Goal: Task Accomplishment & Management: Use online tool/utility

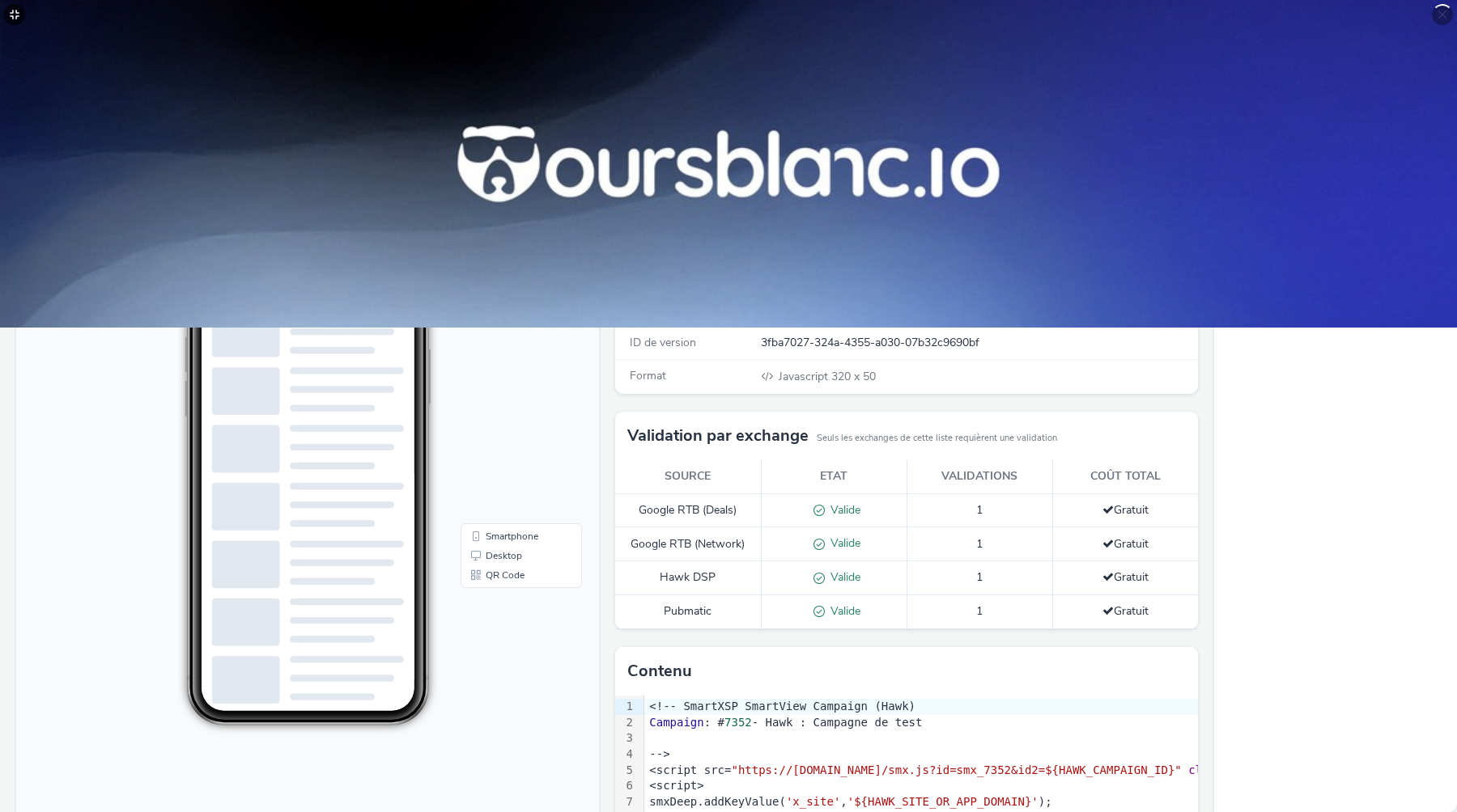
click at [17, 15] on icon at bounding box center [14, 14] width 10 height 10
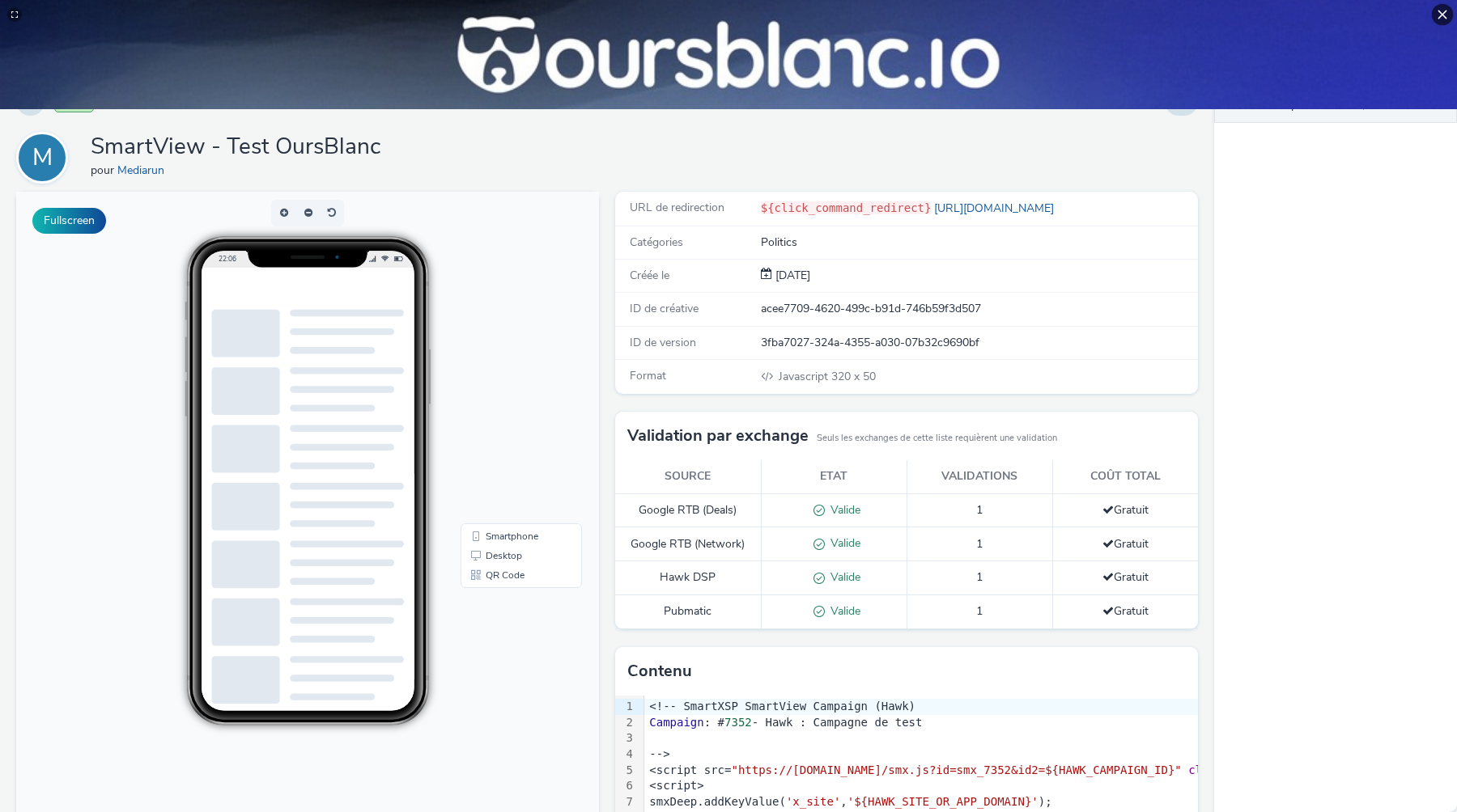
click at [1443, 14] on icon at bounding box center [1443, 15] width 9 height 9
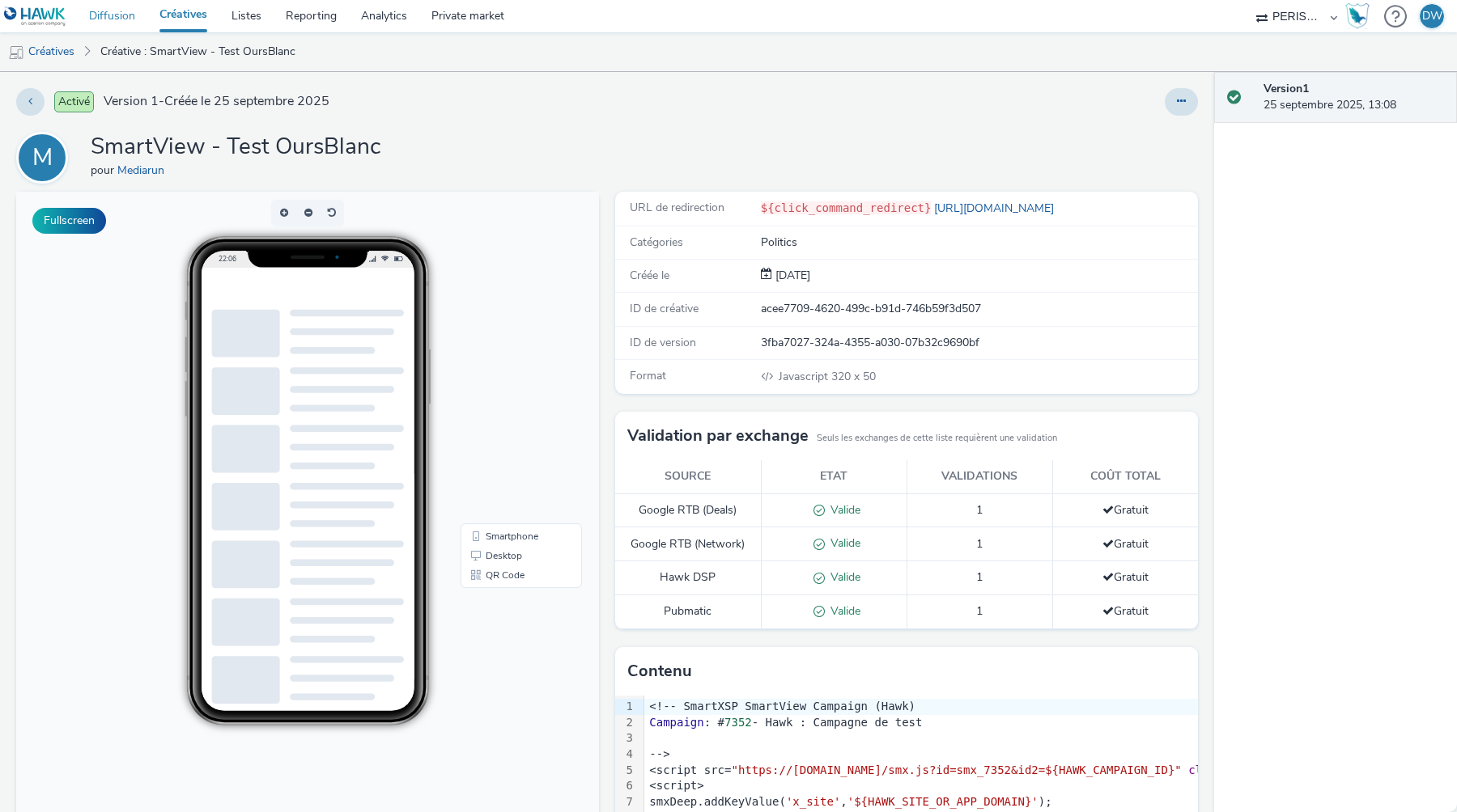
click at [115, 21] on link "Diffusion" at bounding box center [112, 16] width 70 height 32
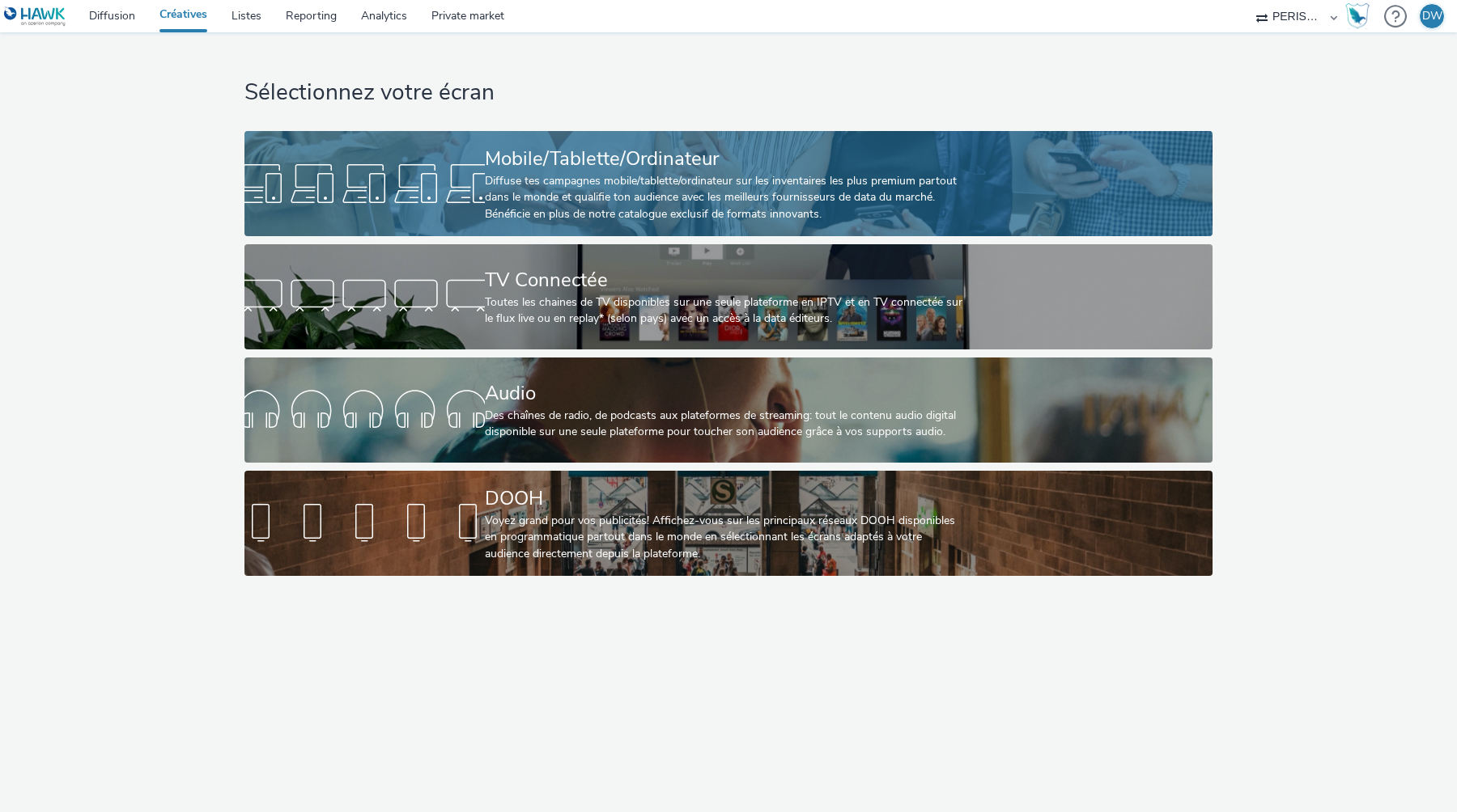
click at [475, 161] on div at bounding box center [365, 183] width 240 height 51
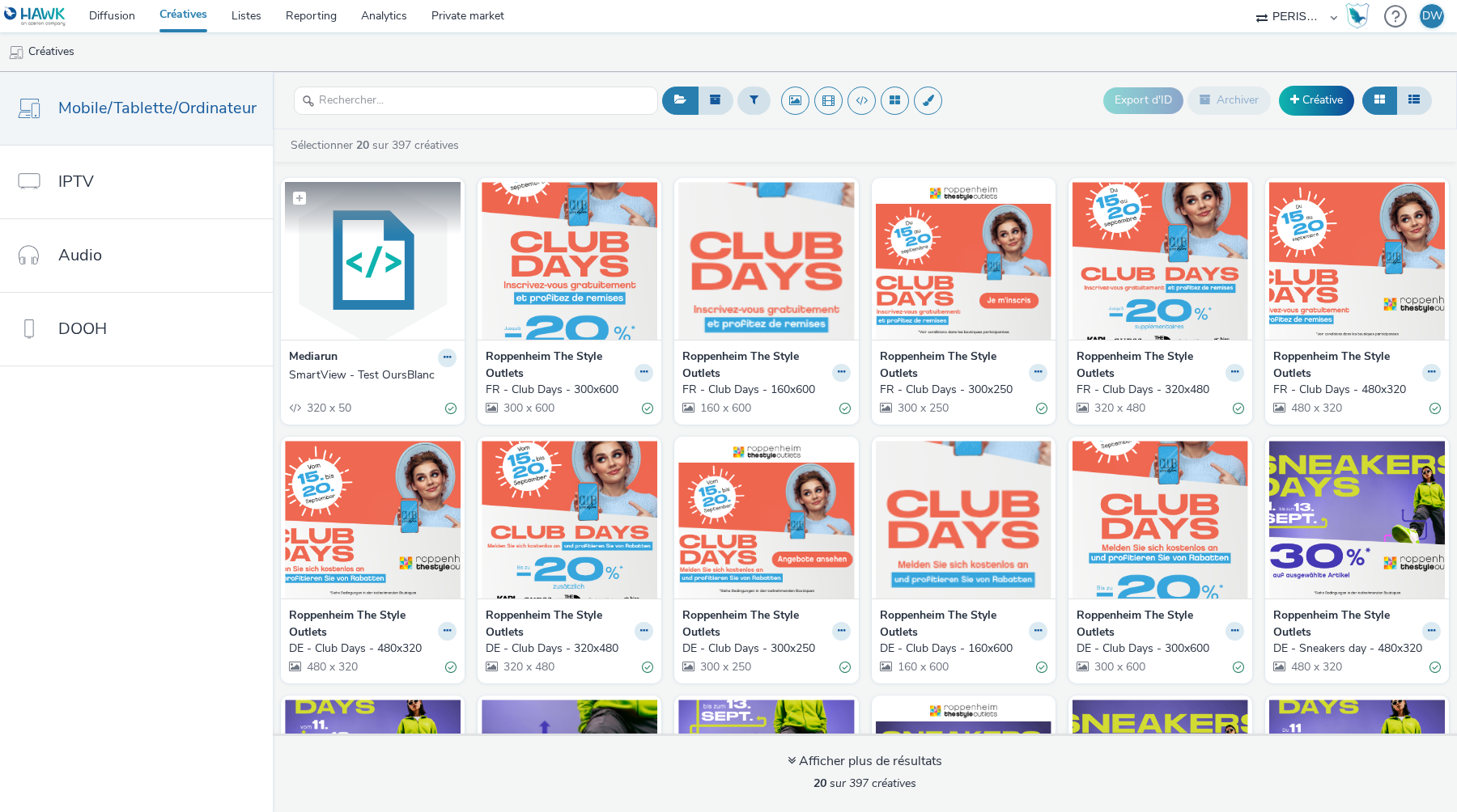
click at [397, 279] on img at bounding box center [373, 261] width 176 height 158
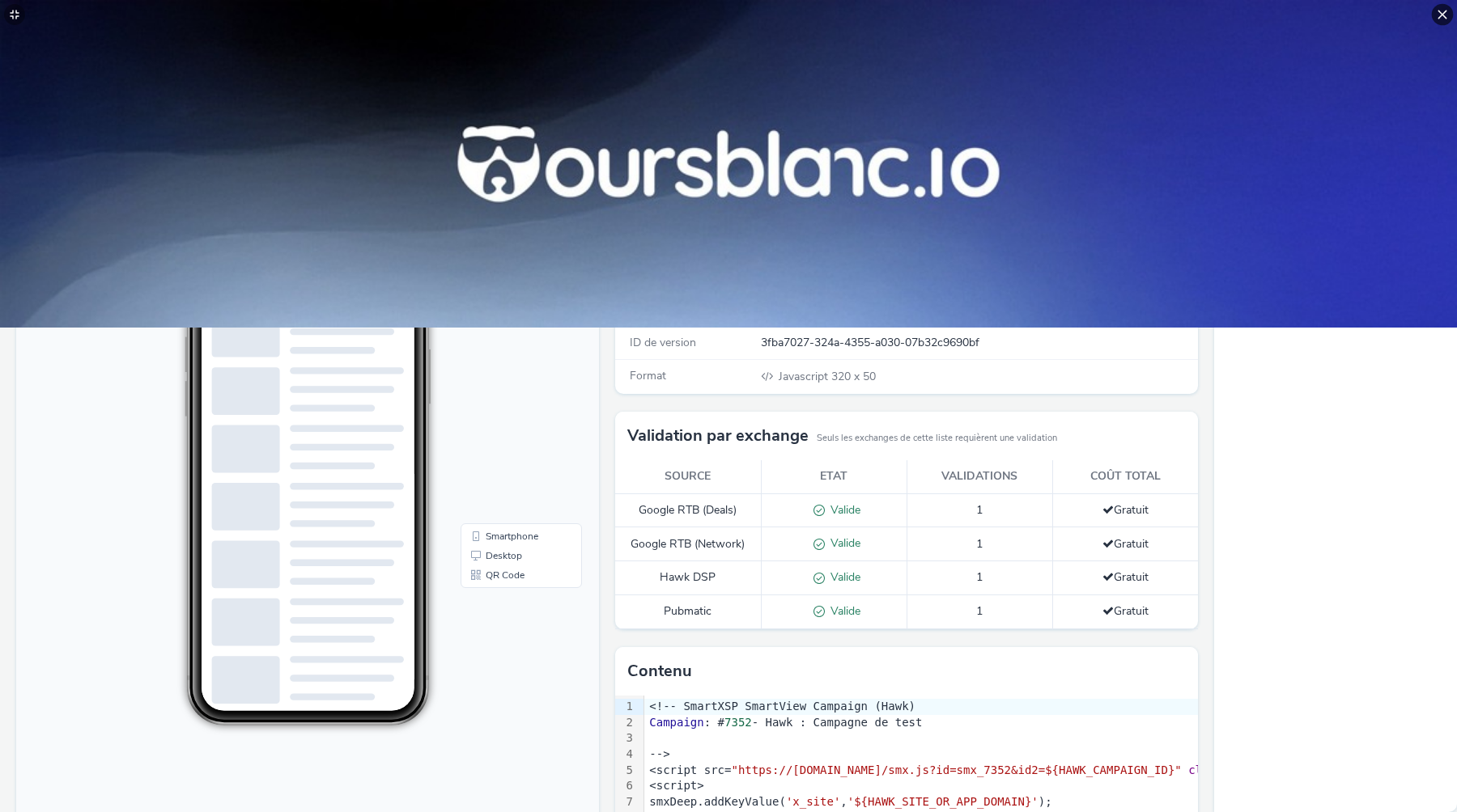
click at [1443, 19] on icon at bounding box center [1443, 14] width 13 height 13
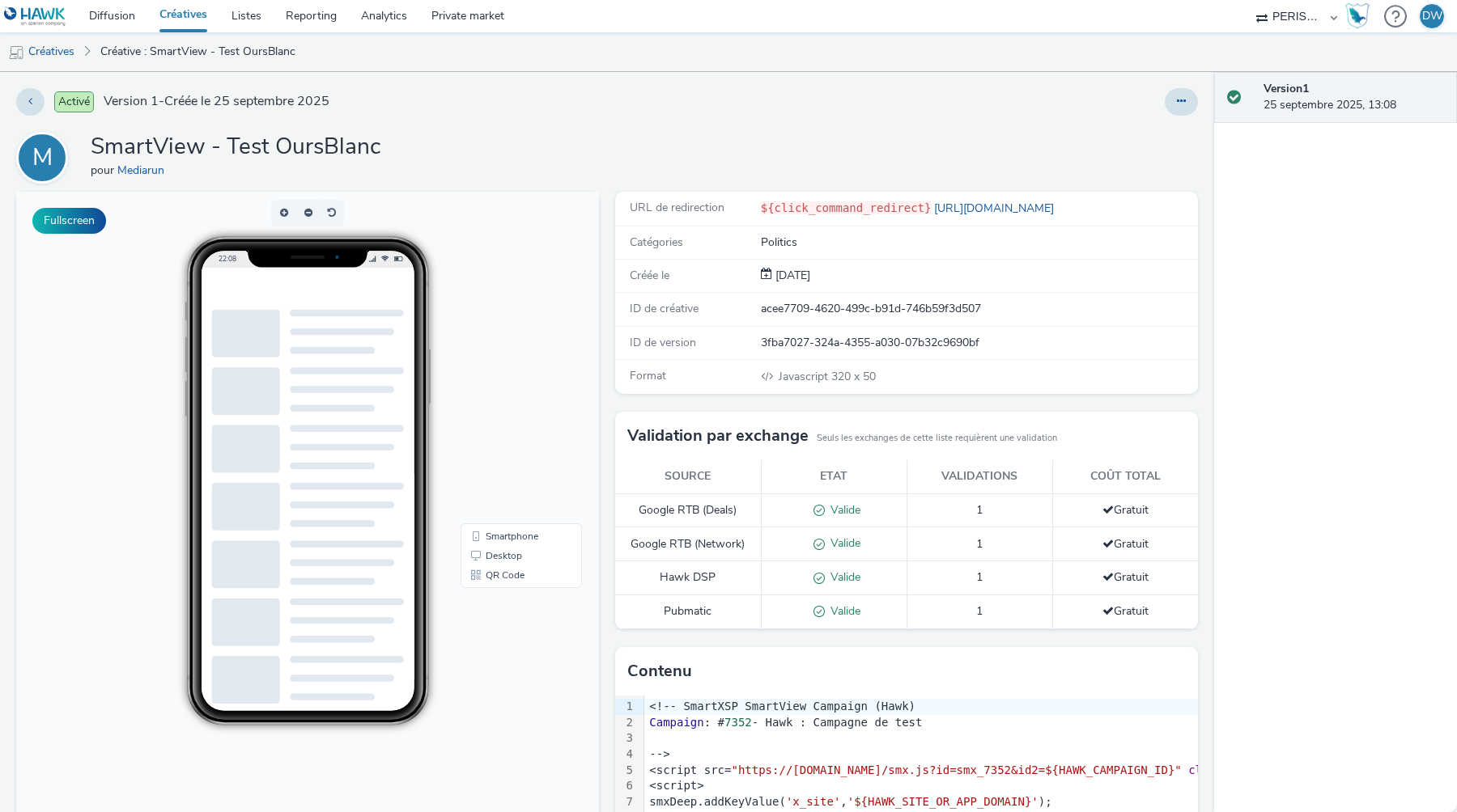
click at [914, 245] on div "Politics" at bounding box center [979, 243] width 435 height 16
click at [1180, 98] on icon at bounding box center [1182, 101] width 9 height 12
click at [1158, 128] on link "Modifier" at bounding box center [1137, 134] width 122 height 32
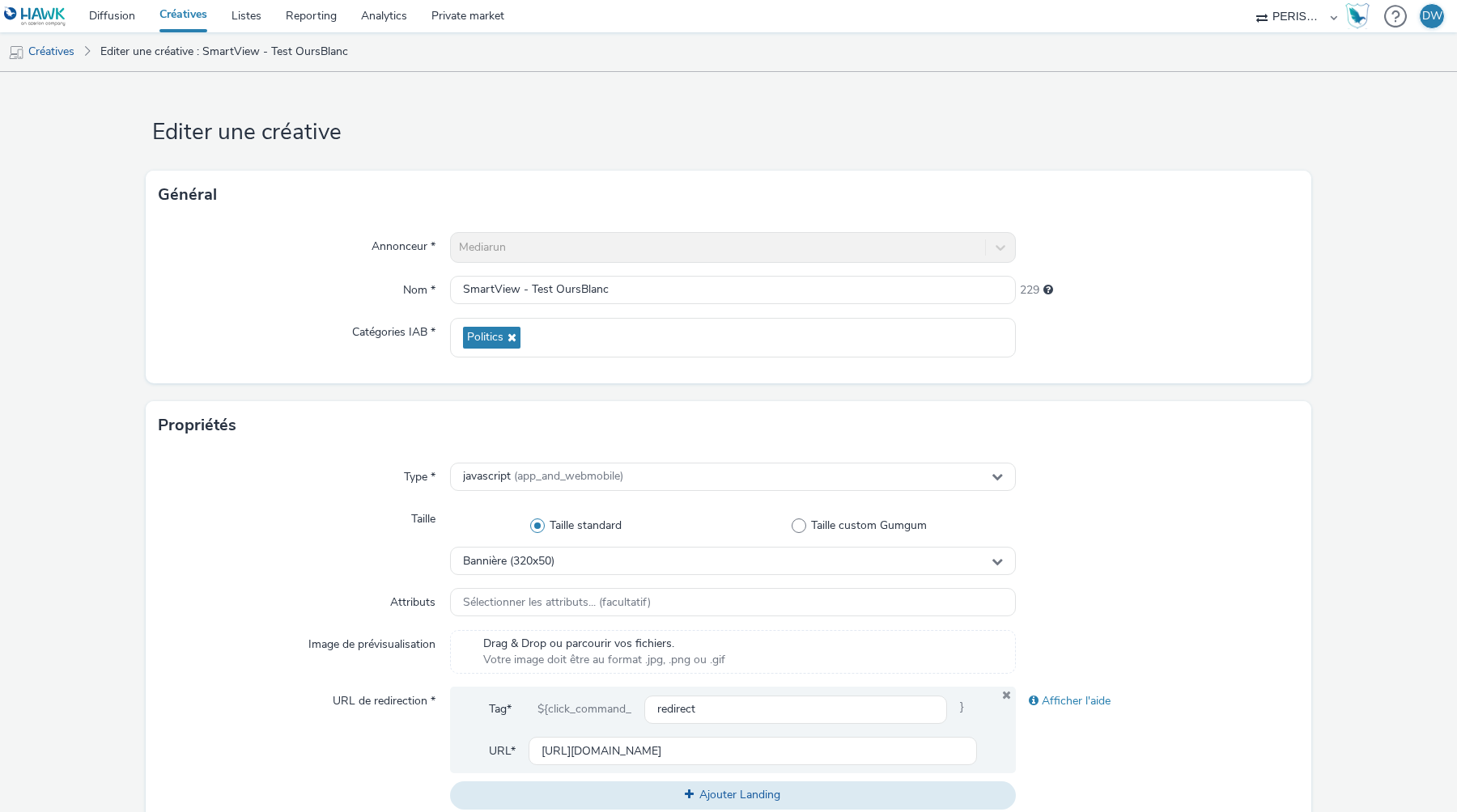
click at [668, 250] on div "Mediarun" at bounding box center [733, 247] width 566 height 31
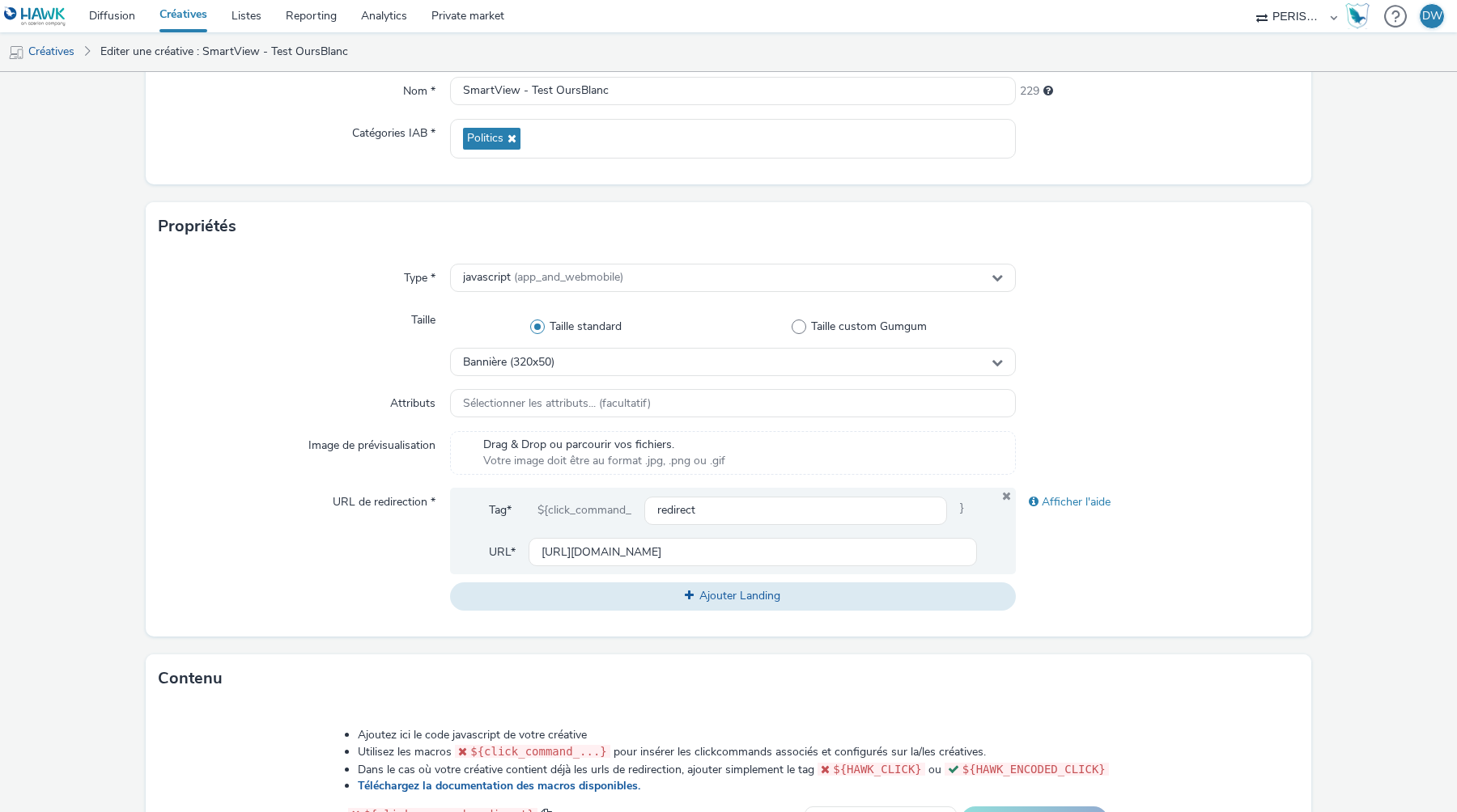
scroll to position [585, 0]
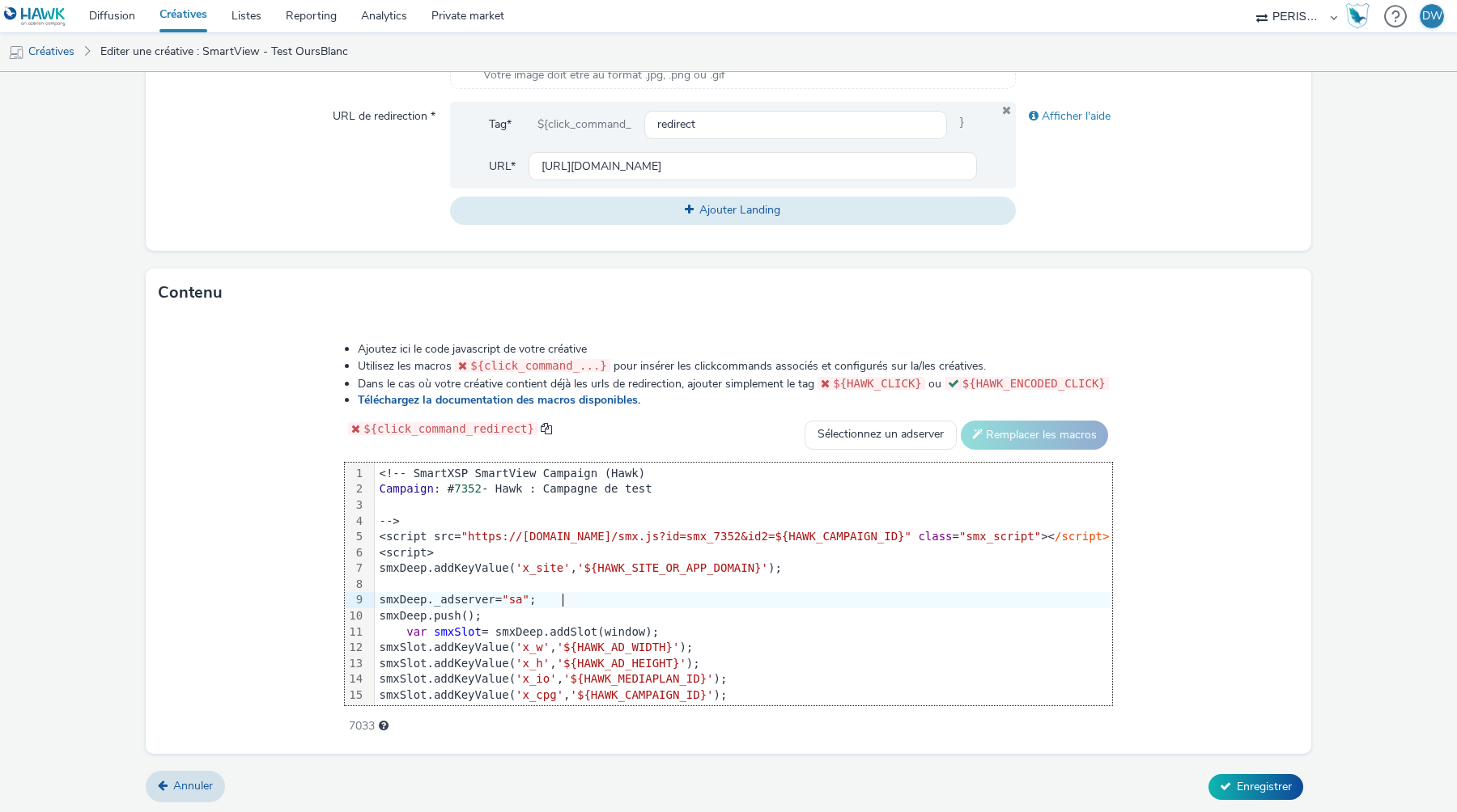
click at [592, 598] on div "smxDeep._adserver= "sa" ;" at bounding box center [743, 600] width 738 height 16
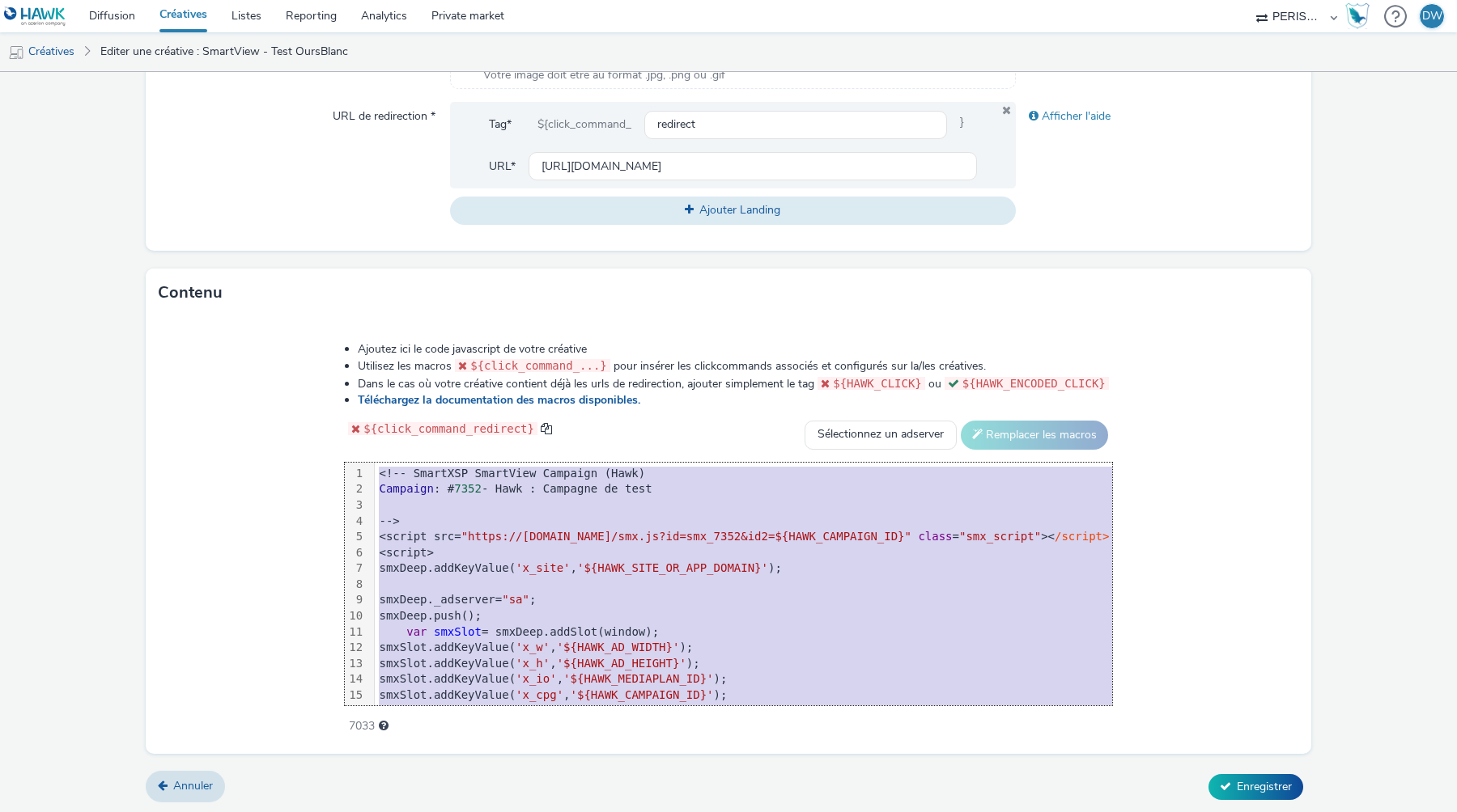
copy div "<!-- SmartXSP SmartView Campaign (Hawk) Campaign : # 7352 - Hawk : Campagne de …"
click at [200, 789] on span "Annuler" at bounding box center [193, 786] width 40 height 15
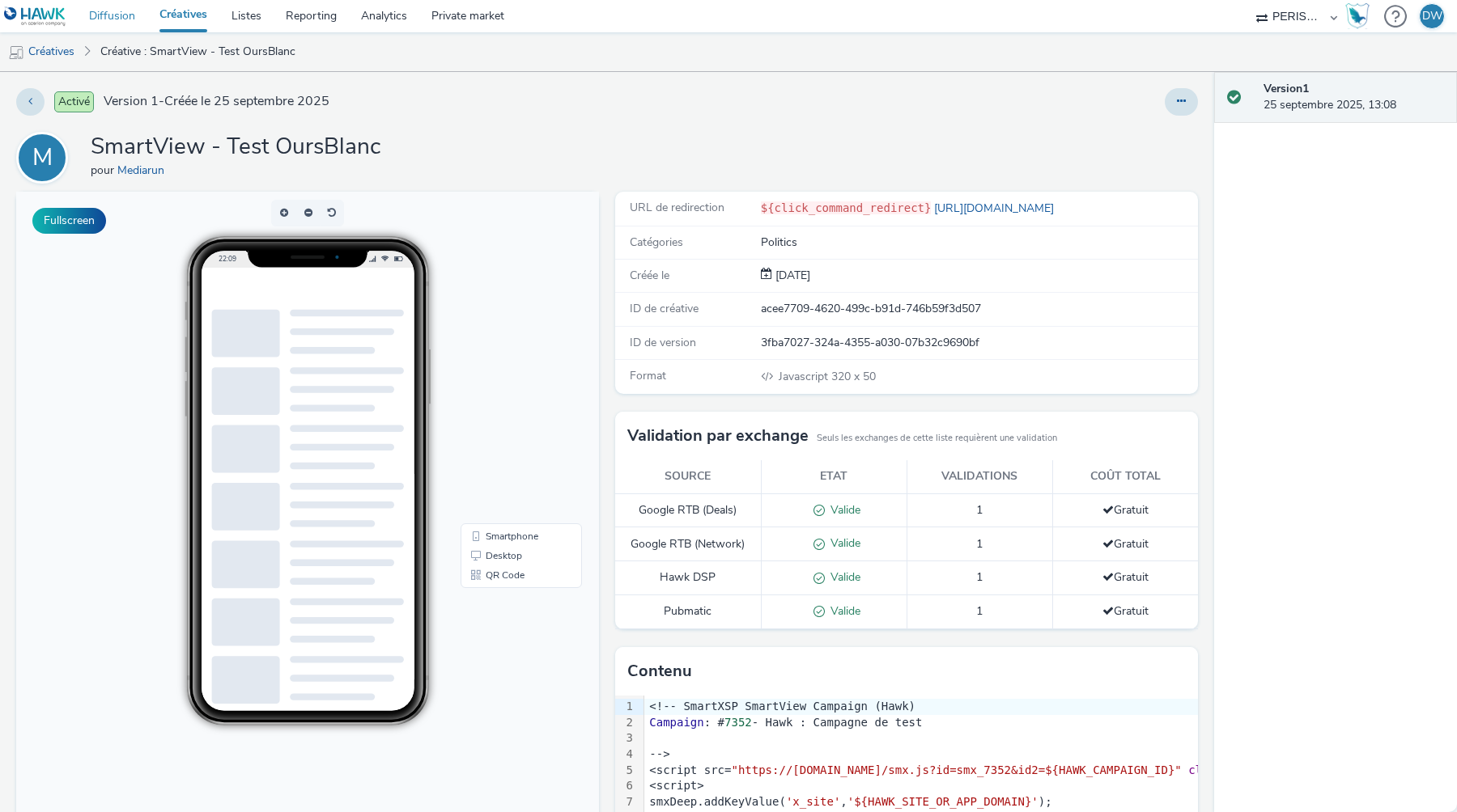
click at [99, 18] on link "Diffusion" at bounding box center [112, 16] width 70 height 32
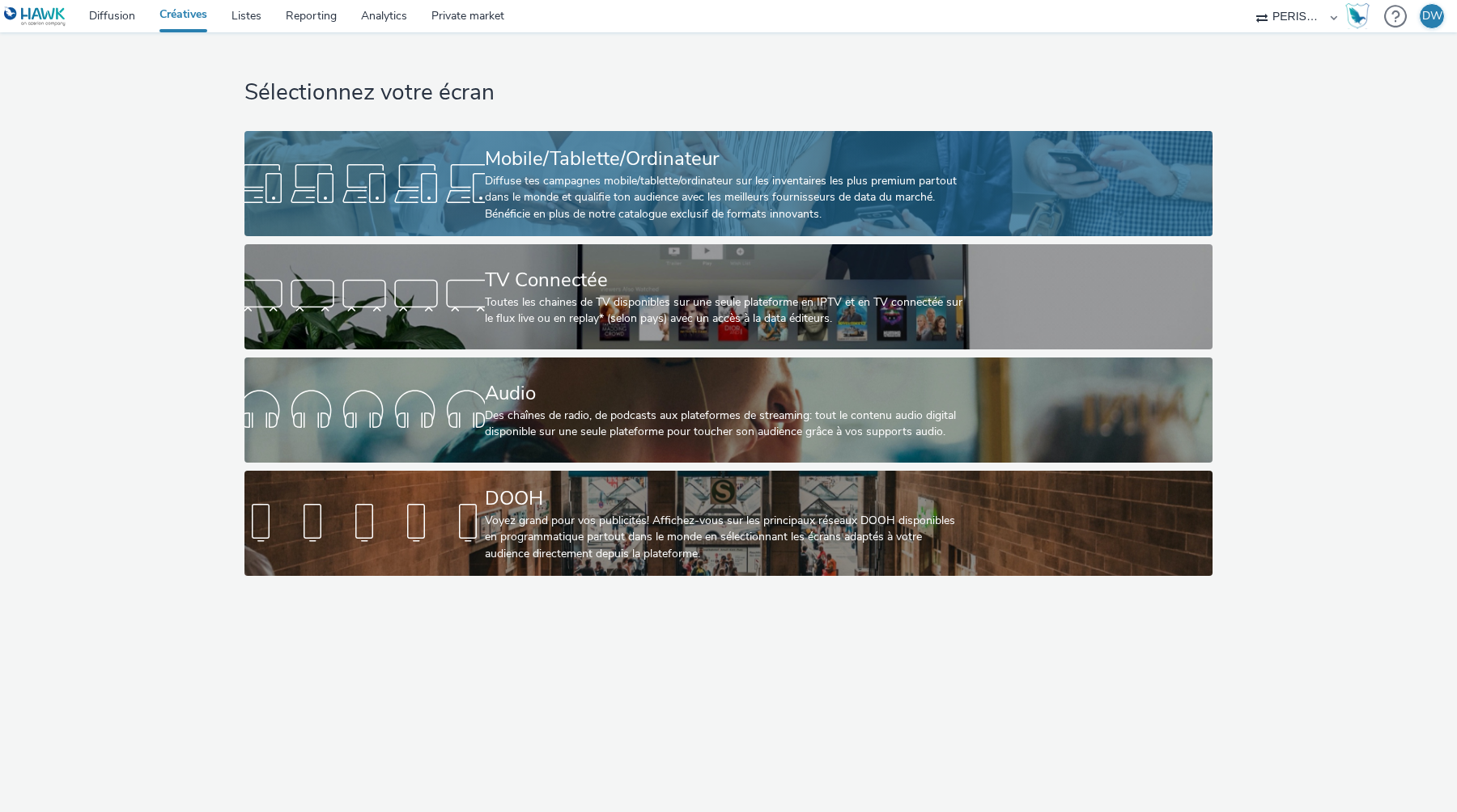
click at [580, 168] on div "Mobile/Tablette/Ordinateur" at bounding box center [725, 159] width 481 height 28
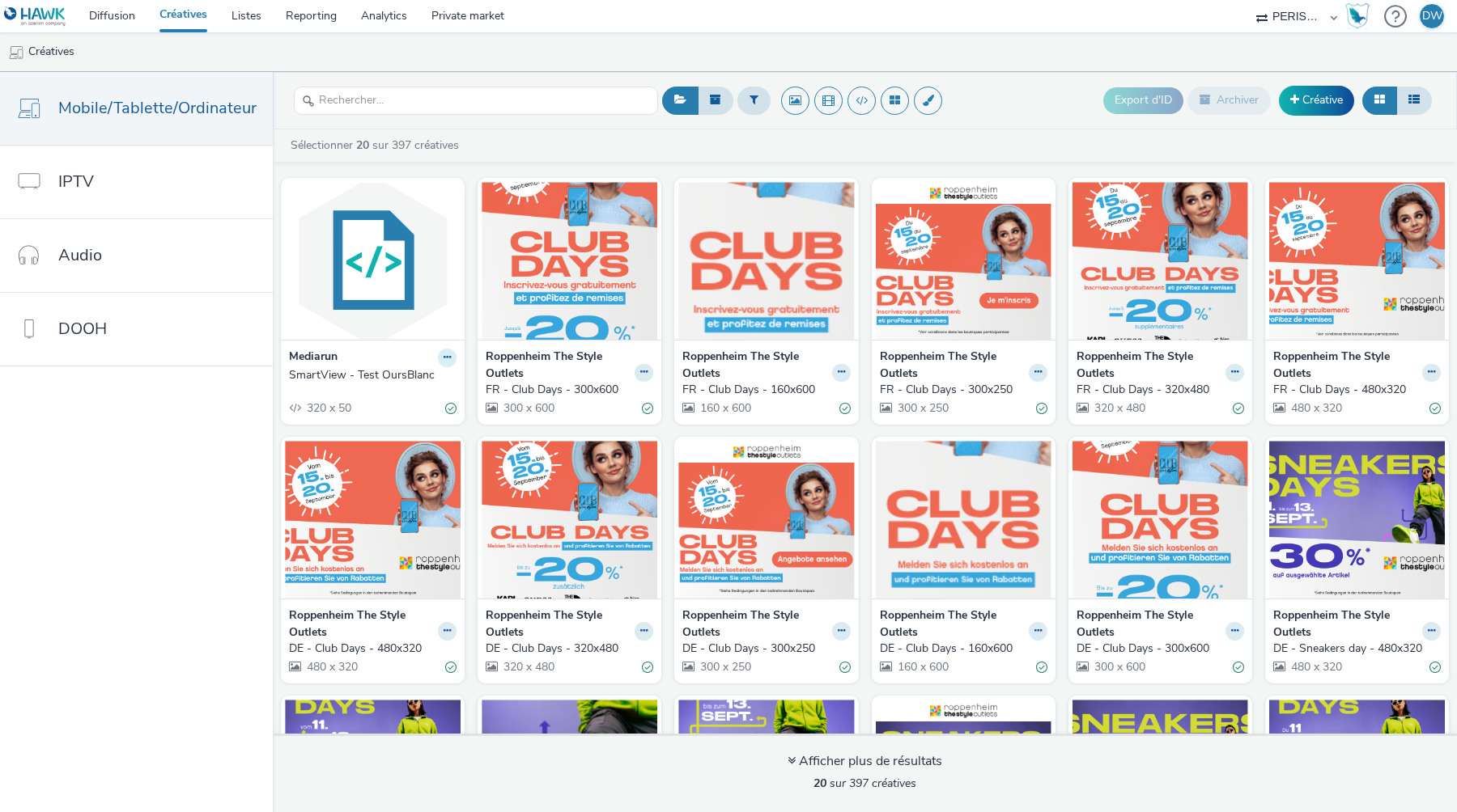
click at [446, 361] on icon at bounding box center [447, 357] width 7 height 10
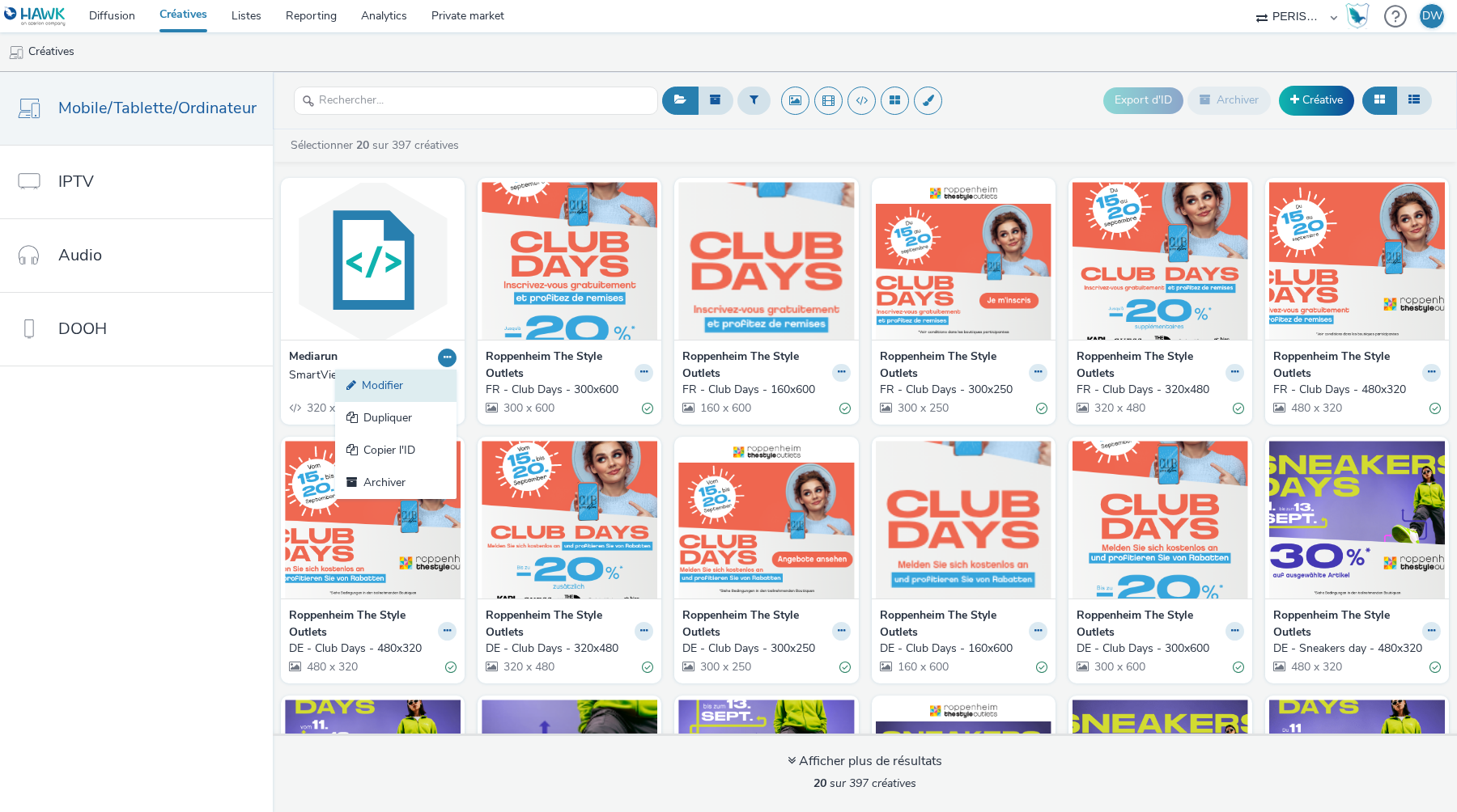
click at [425, 385] on link "Modifier" at bounding box center [395, 386] width 122 height 32
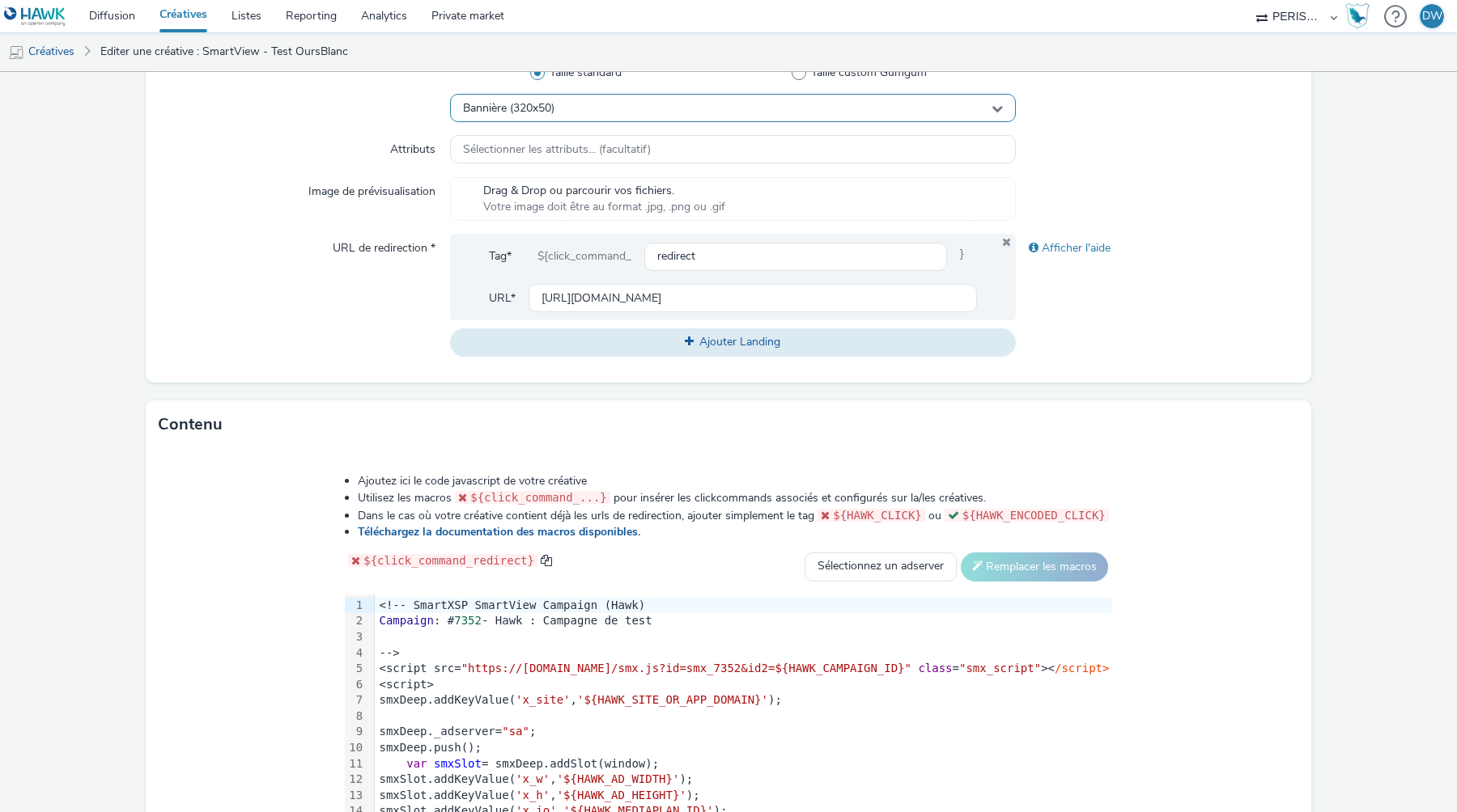
scroll to position [585, 0]
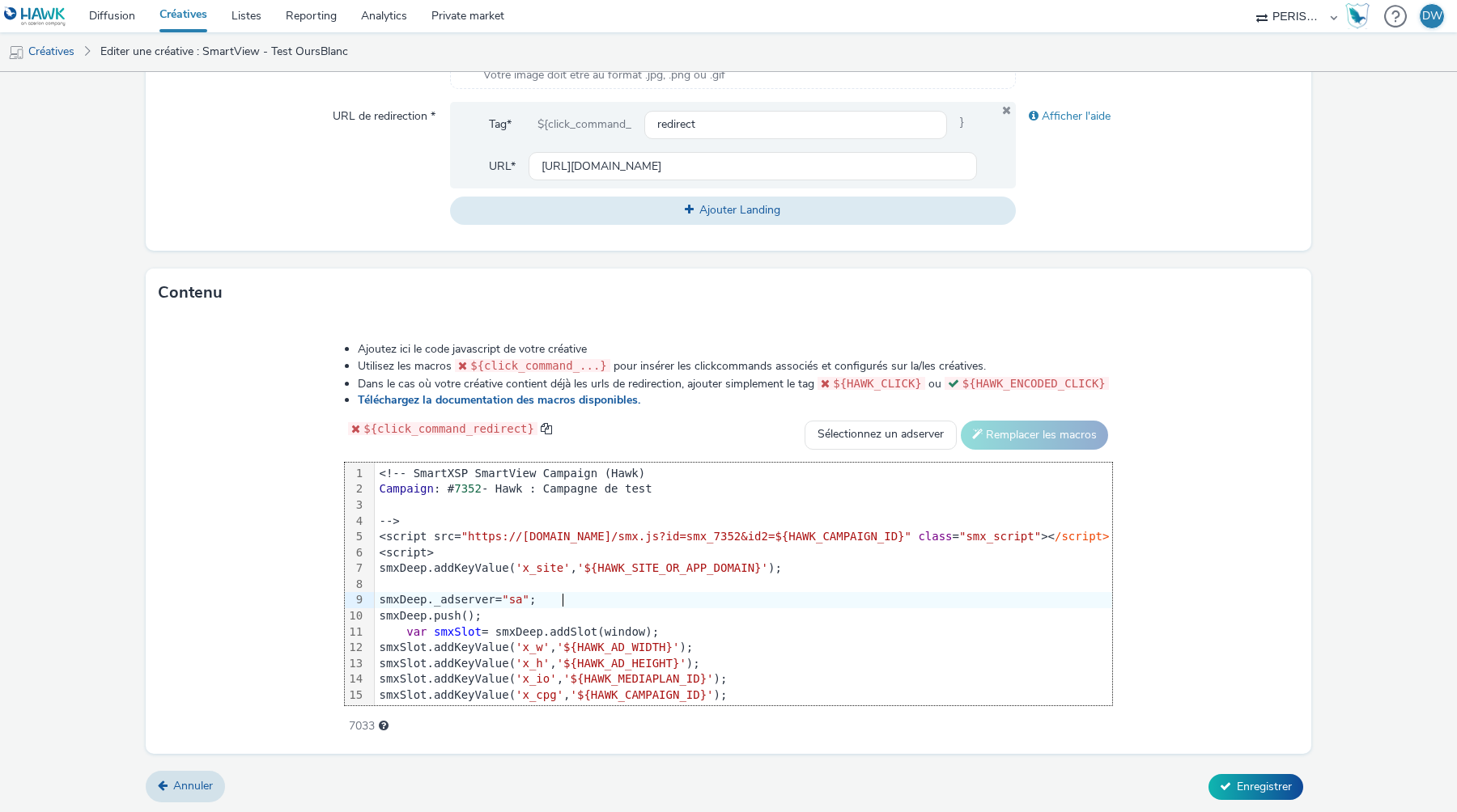
click at [635, 601] on div "smxDeep._adserver= "sa" ;" at bounding box center [743, 600] width 738 height 16
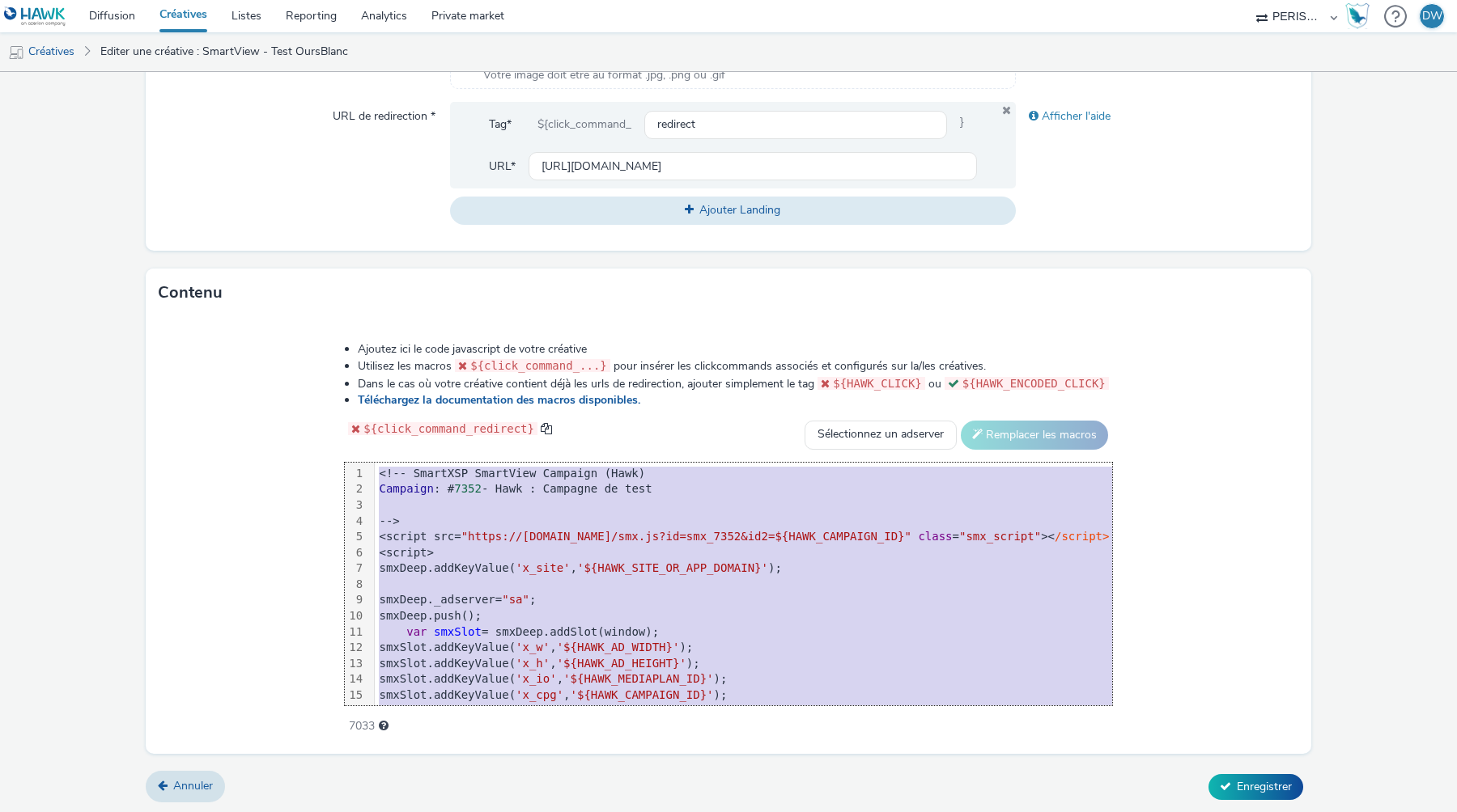
copy div "<!-- SmartXSP SmartView Campaign (Hawk) Campaign : # 7352 - Hawk : Campagne de …"
click at [187, 780] on span "Annuler" at bounding box center [193, 786] width 40 height 15
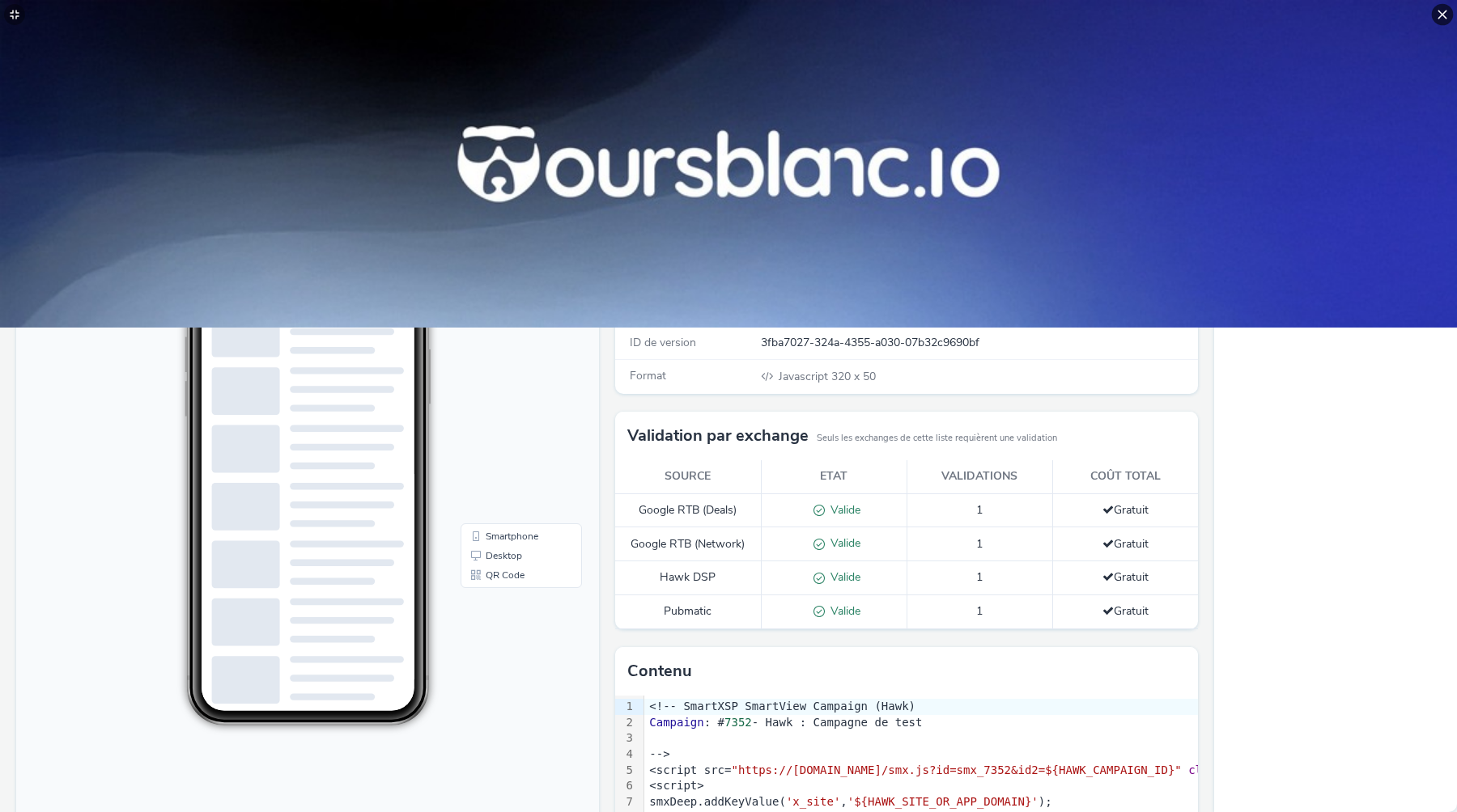
click at [1446, 18] on icon at bounding box center [1443, 15] width 9 height 9
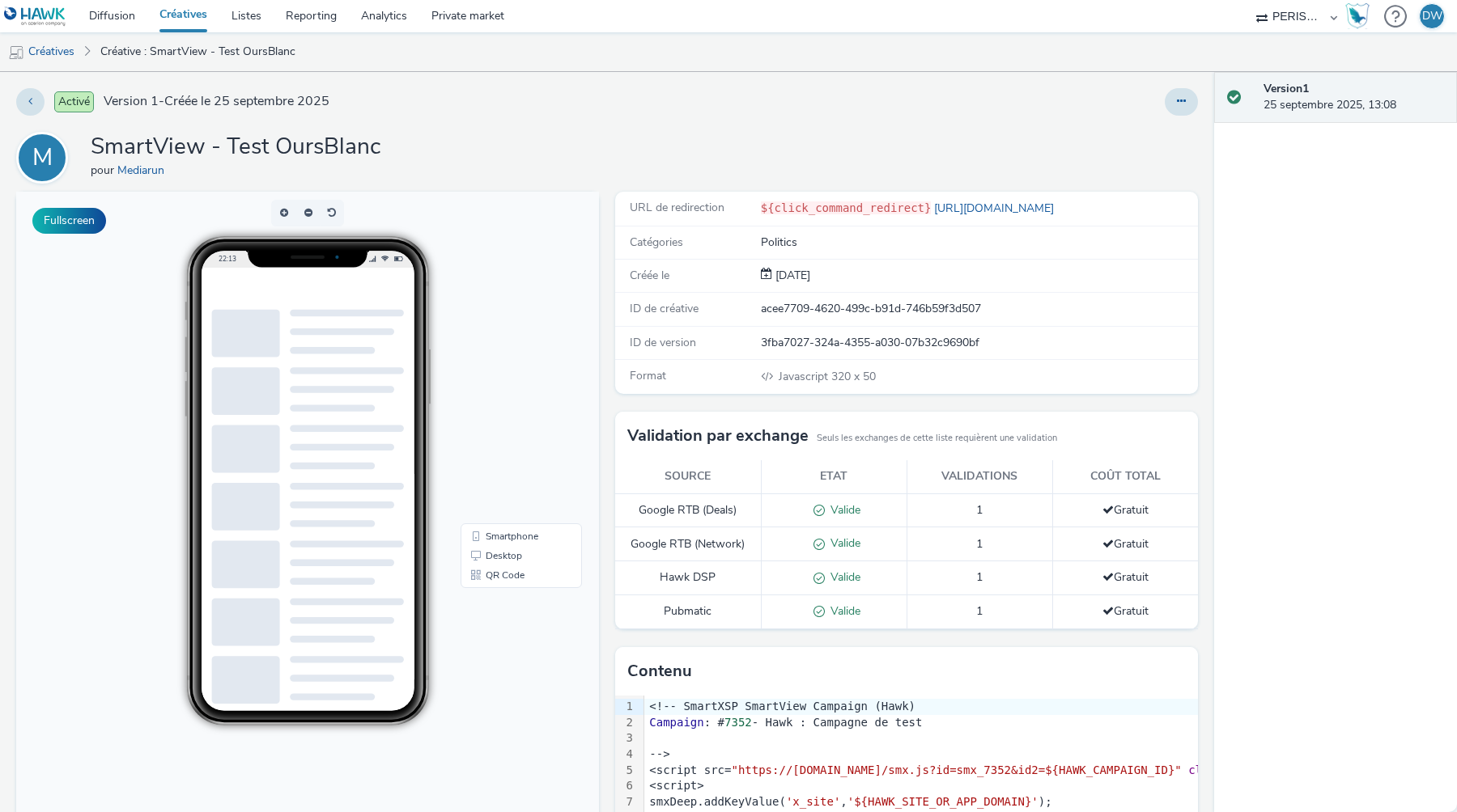
click at [188, 17] on link "Créatives" at bounding box center [183, 16] width 72 height 32
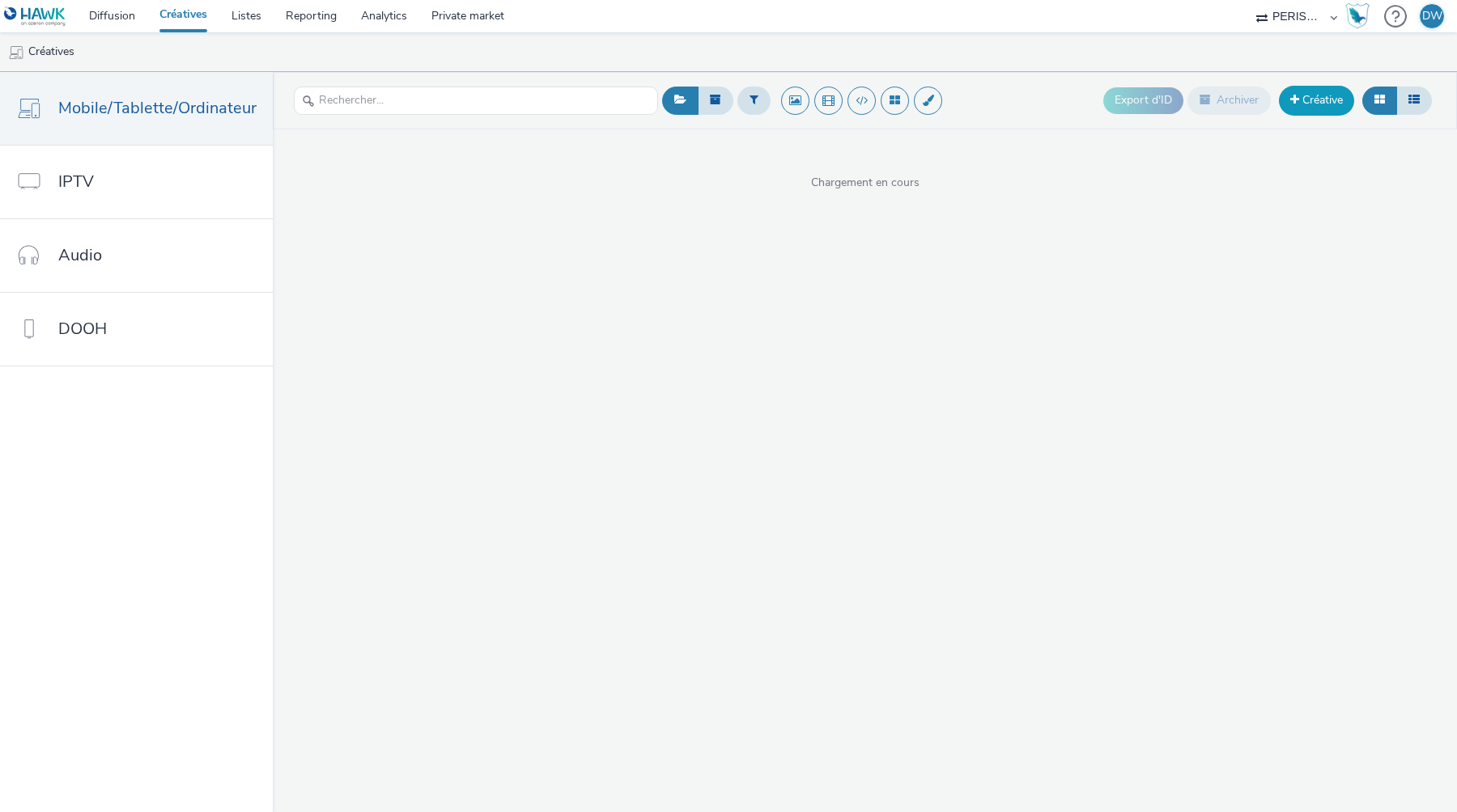
click at [1329, 99] on link "Créative" at bounding box center [1316, 100] width 75 height 29
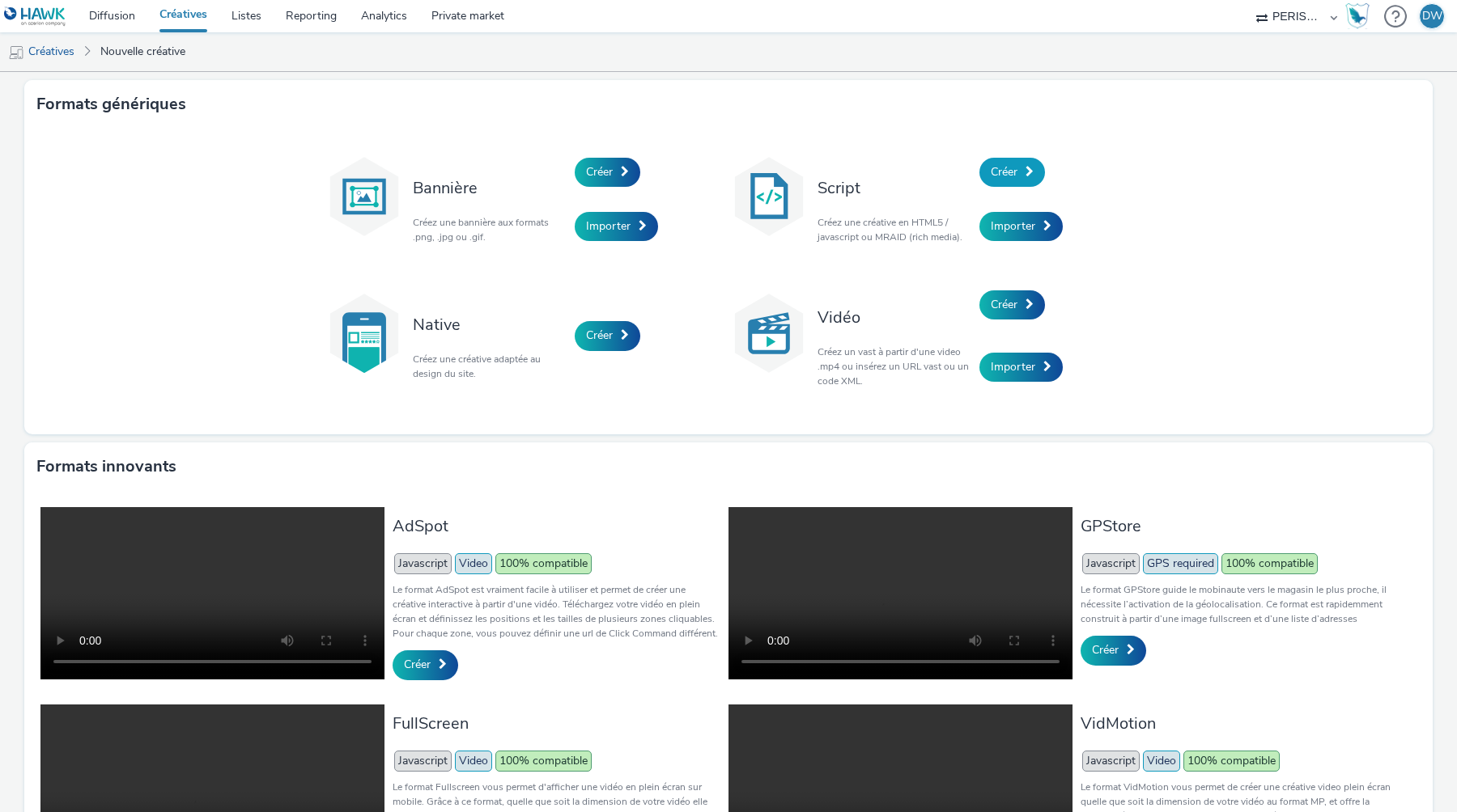
click at [1011, 179] on span "Créer" at bounding box center [1005, 171] width 27 height 15
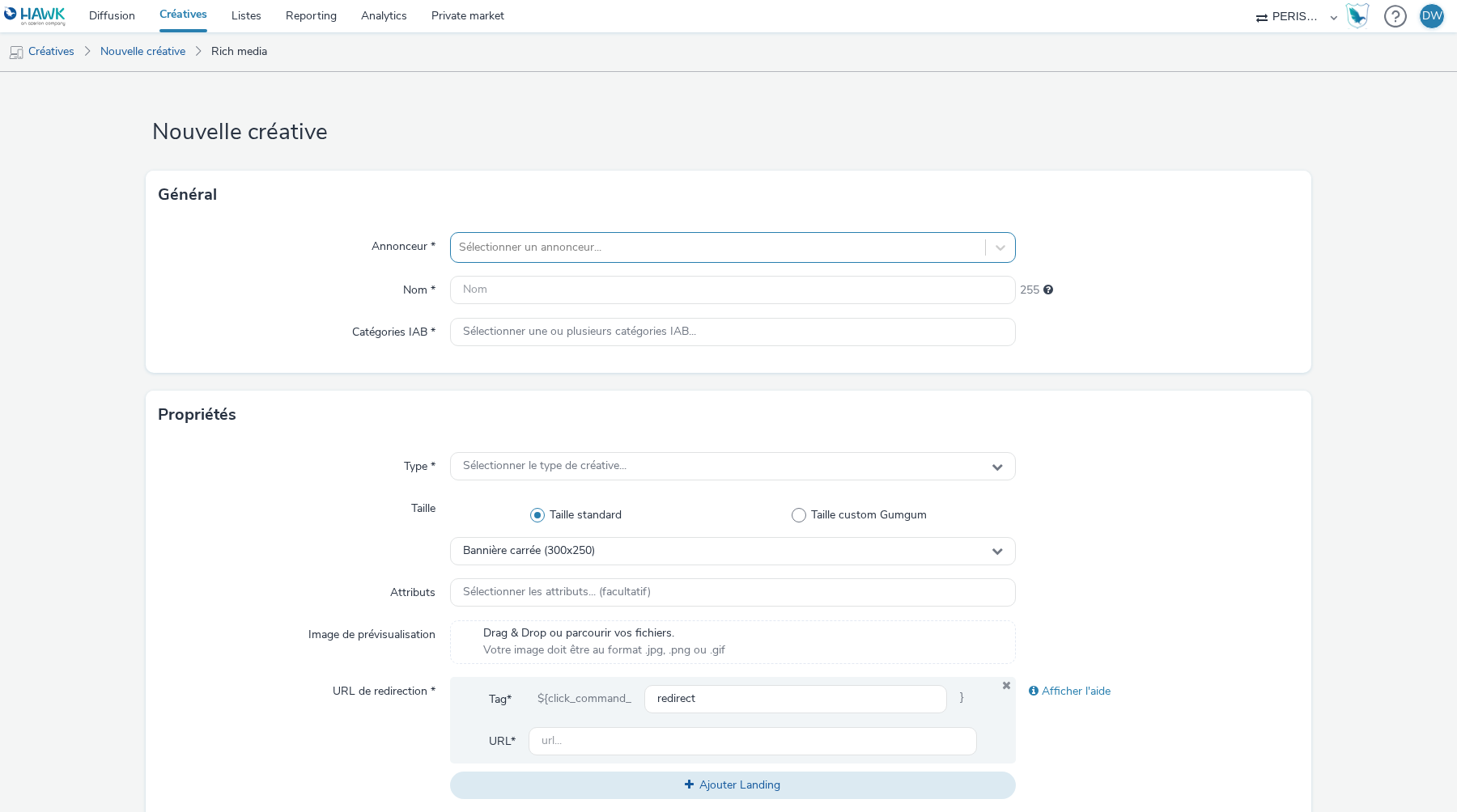
click at [690, 250] on div at bounding box center [718, 248] width 518 height 20
type input "our"
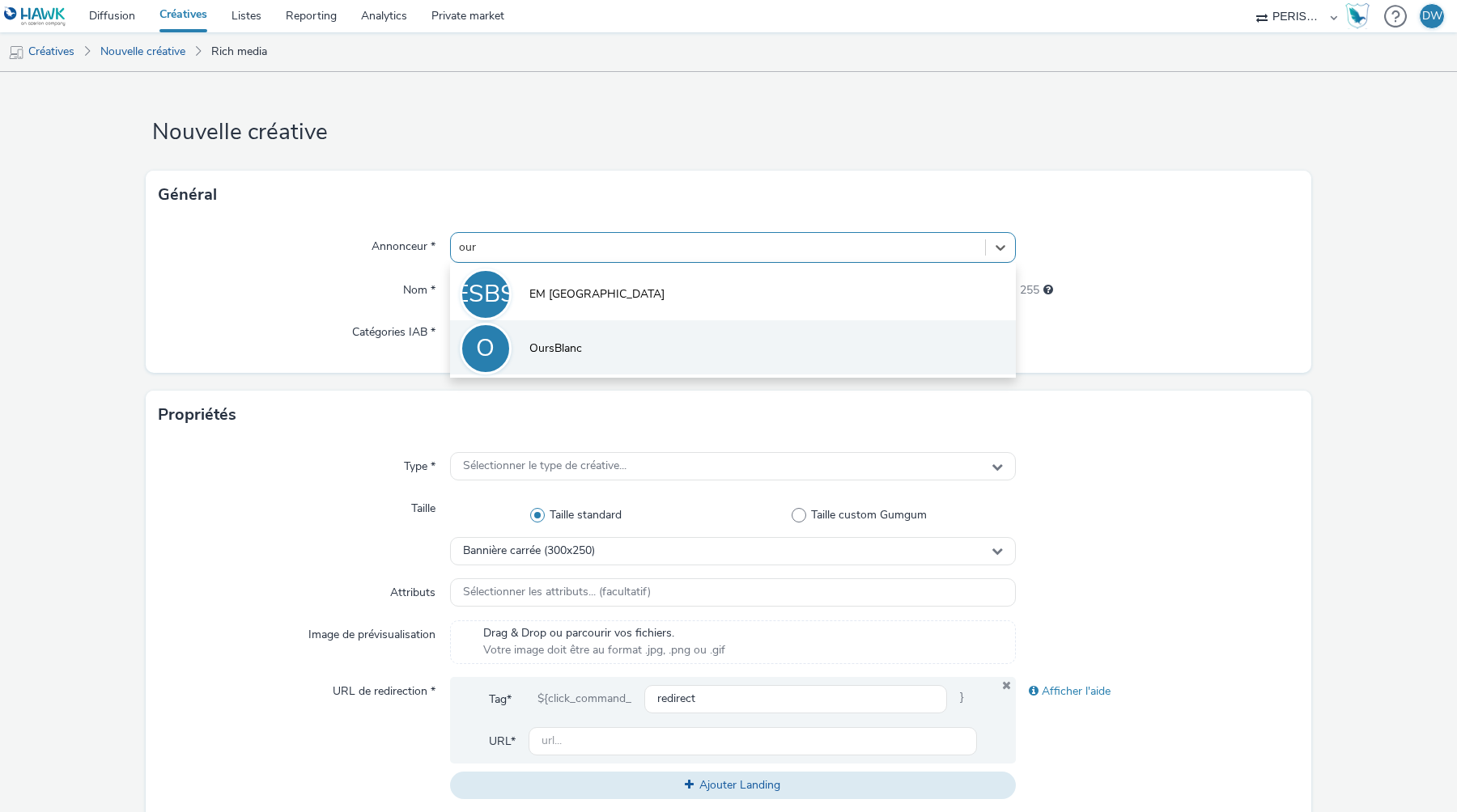
click at [608, 349] on li "O OursBlanc" at bounding box center [733, 347] width 566 height 54
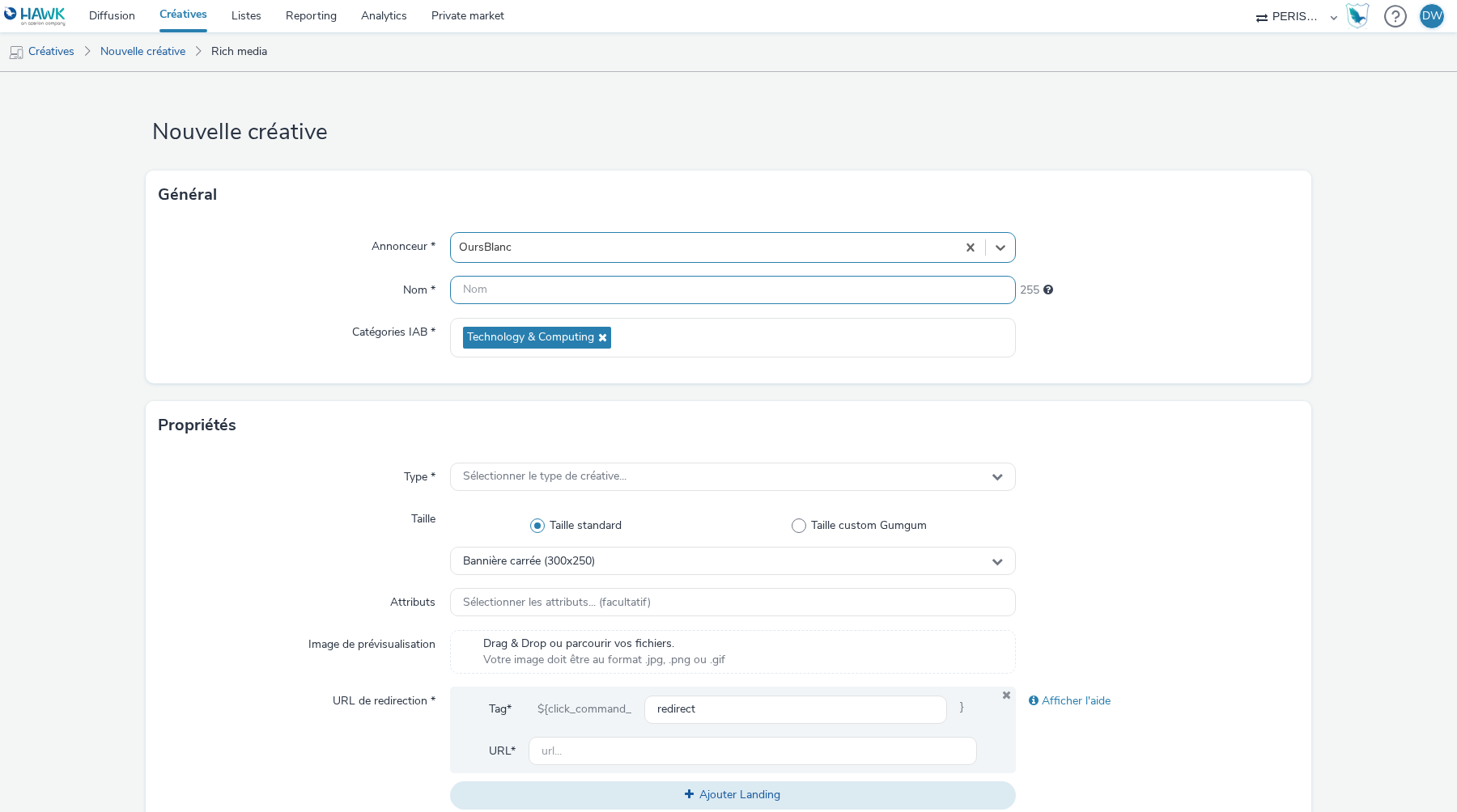
click at [557, 288] on input "text" at bounding box center [733, 290] width 566 height 28
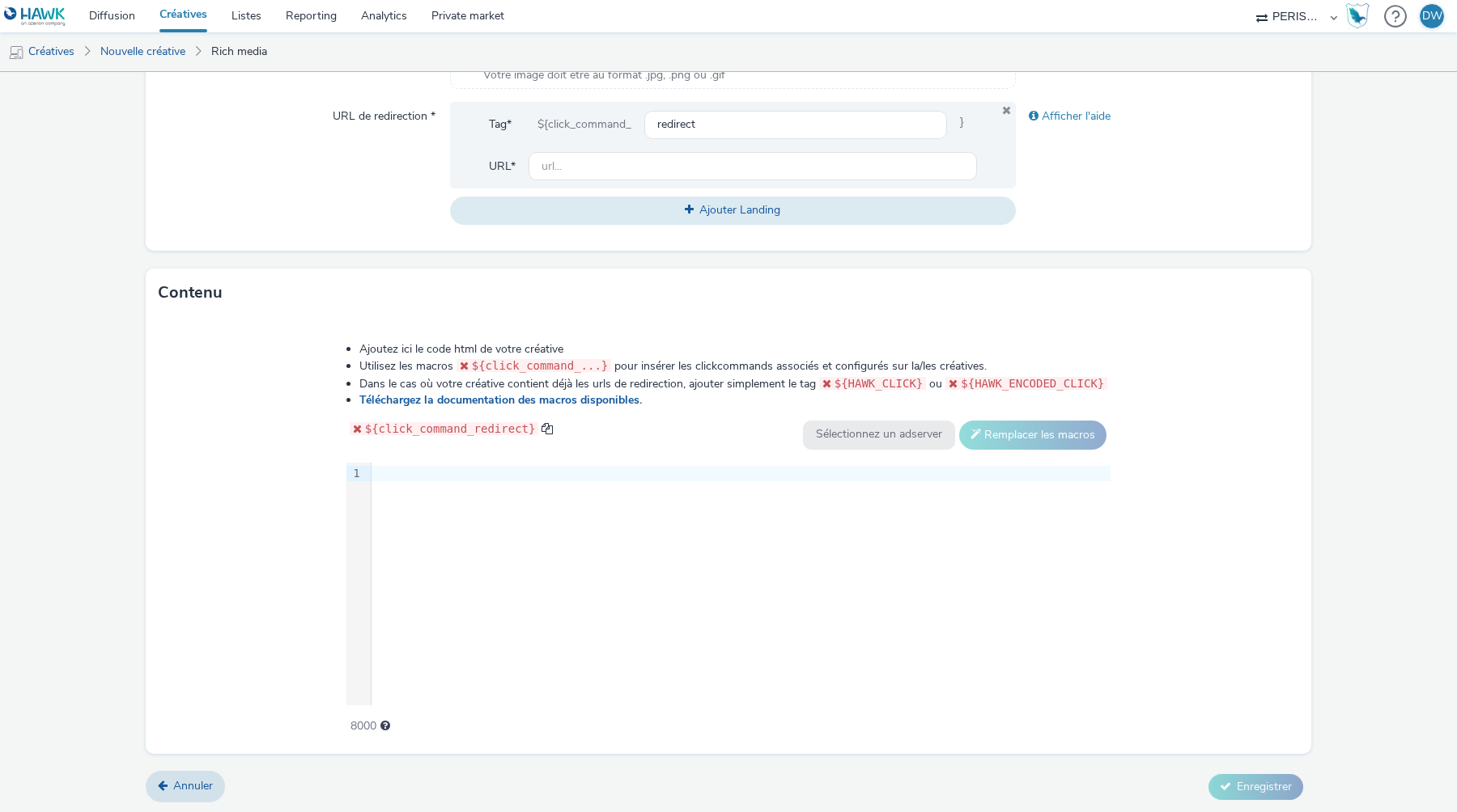
scroll to position [601, 0]
click at [588, 566] on div "9 1 ›" at bounding box center [728, 583] width 765 height 243
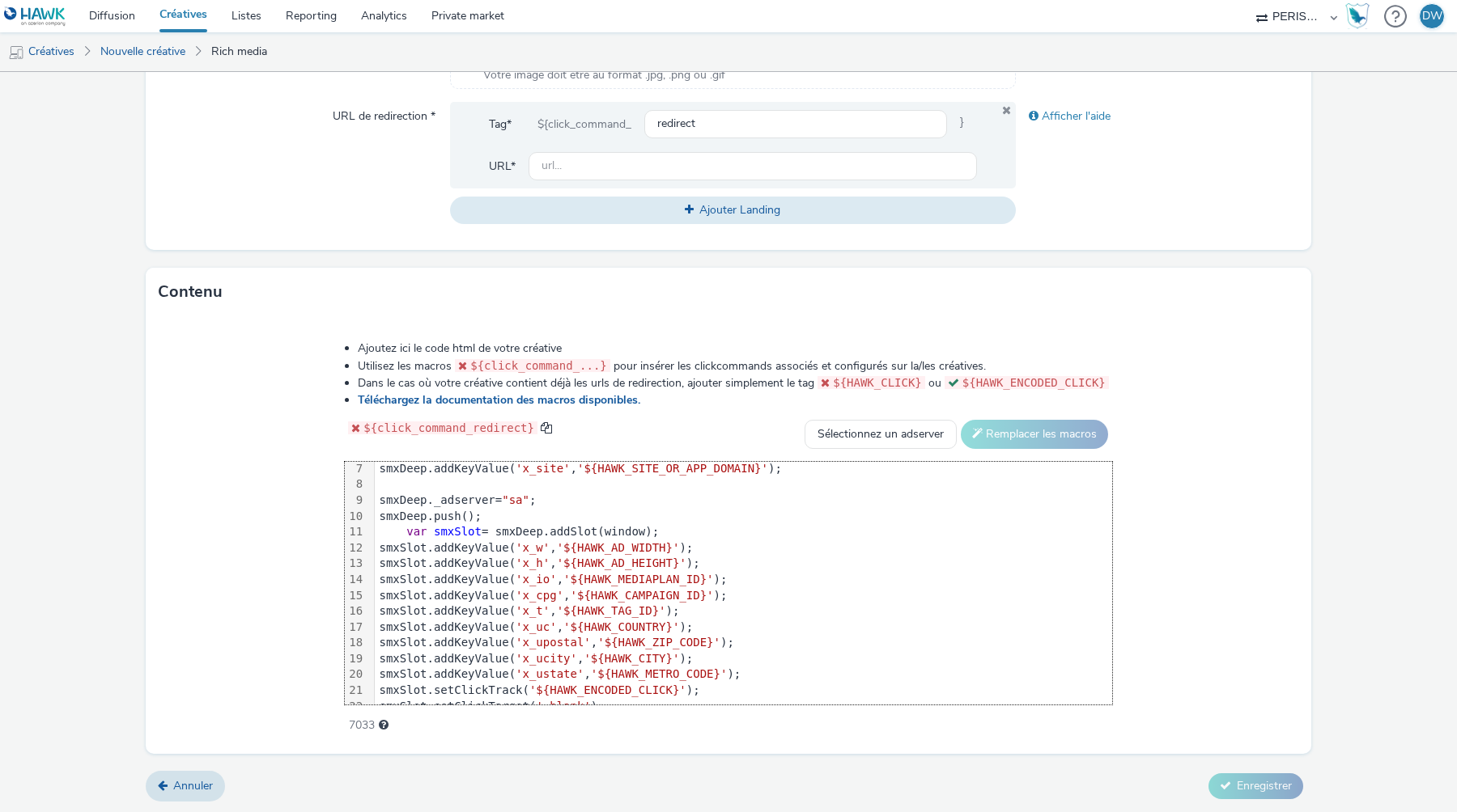
scroll to position [0, 0]
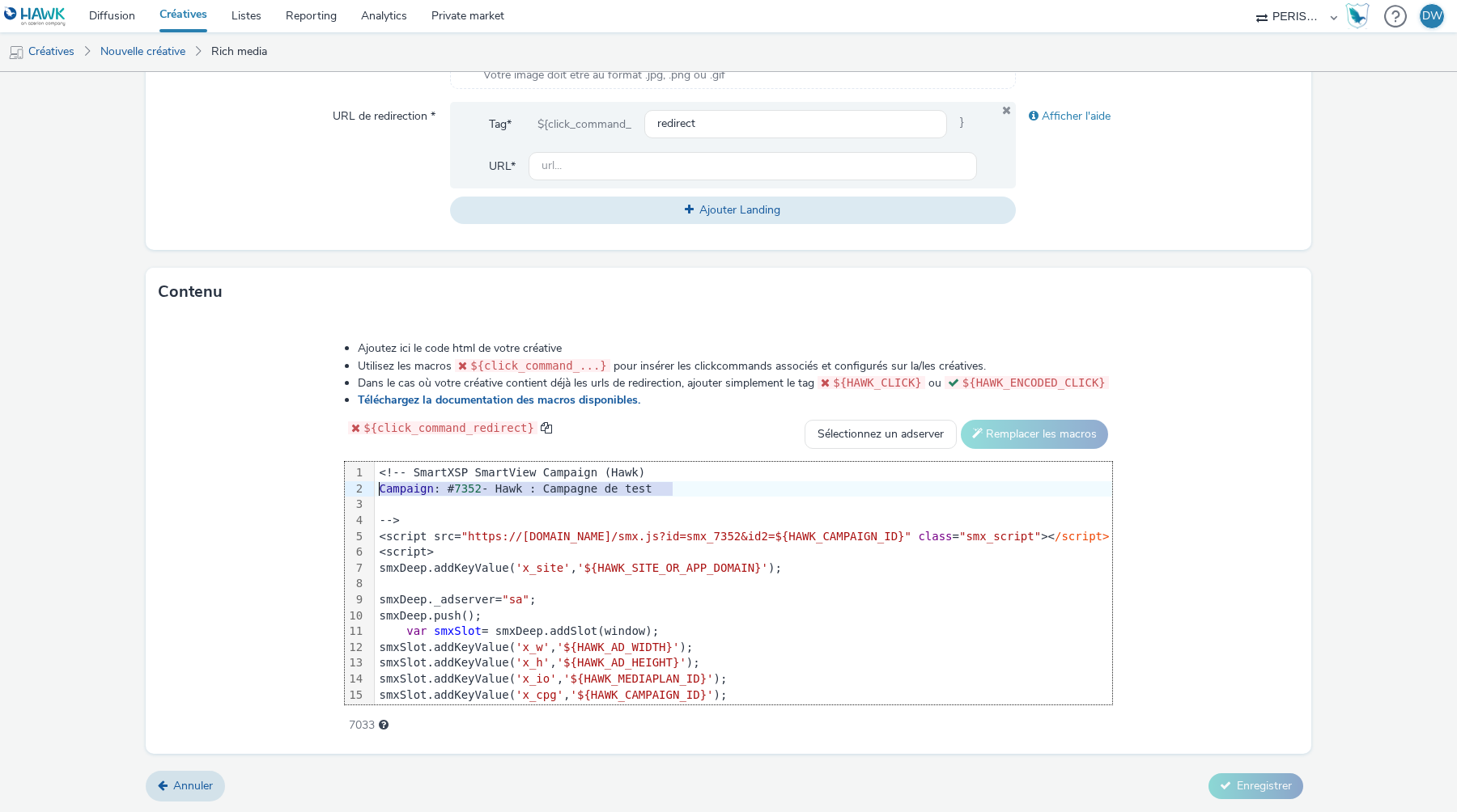
drag, startPoint x: 684, startPoint y: 484, endPoint x: 336, endPoint y: 481, distance: 348.0
click at [336, 481] on div "Ajoutez ici le code html de votre créative Utilisez les macros ${click_command_…" at bounding box center [728, 528] width 884 height 398
copy div "Campaign : # 7352 - Hawk : Campagne de test"
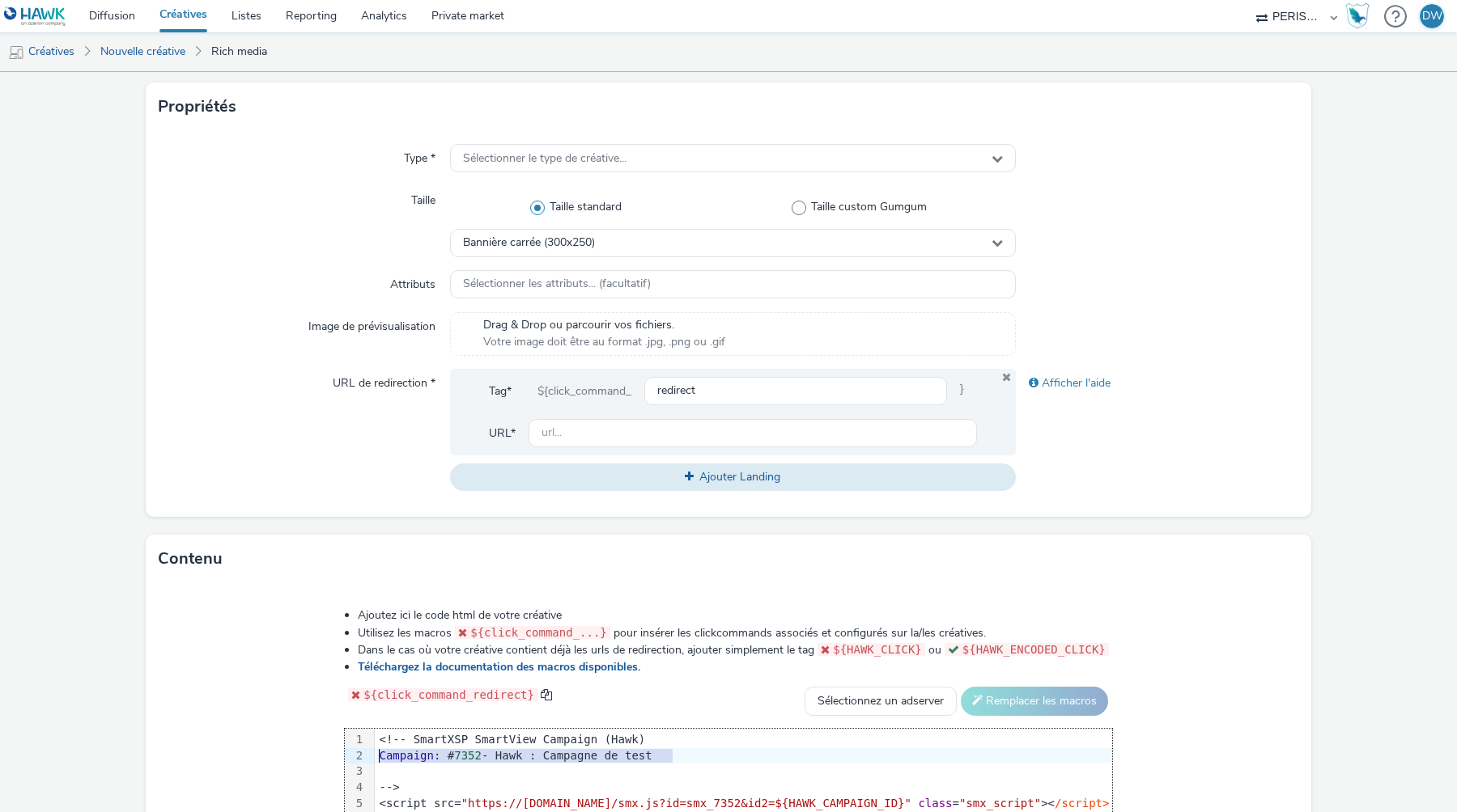
scroll to position [333, 0]
click at [612, 158] on span "Sélectionner le type de créative..." at bounding box center [544, 160] width 163 height 14
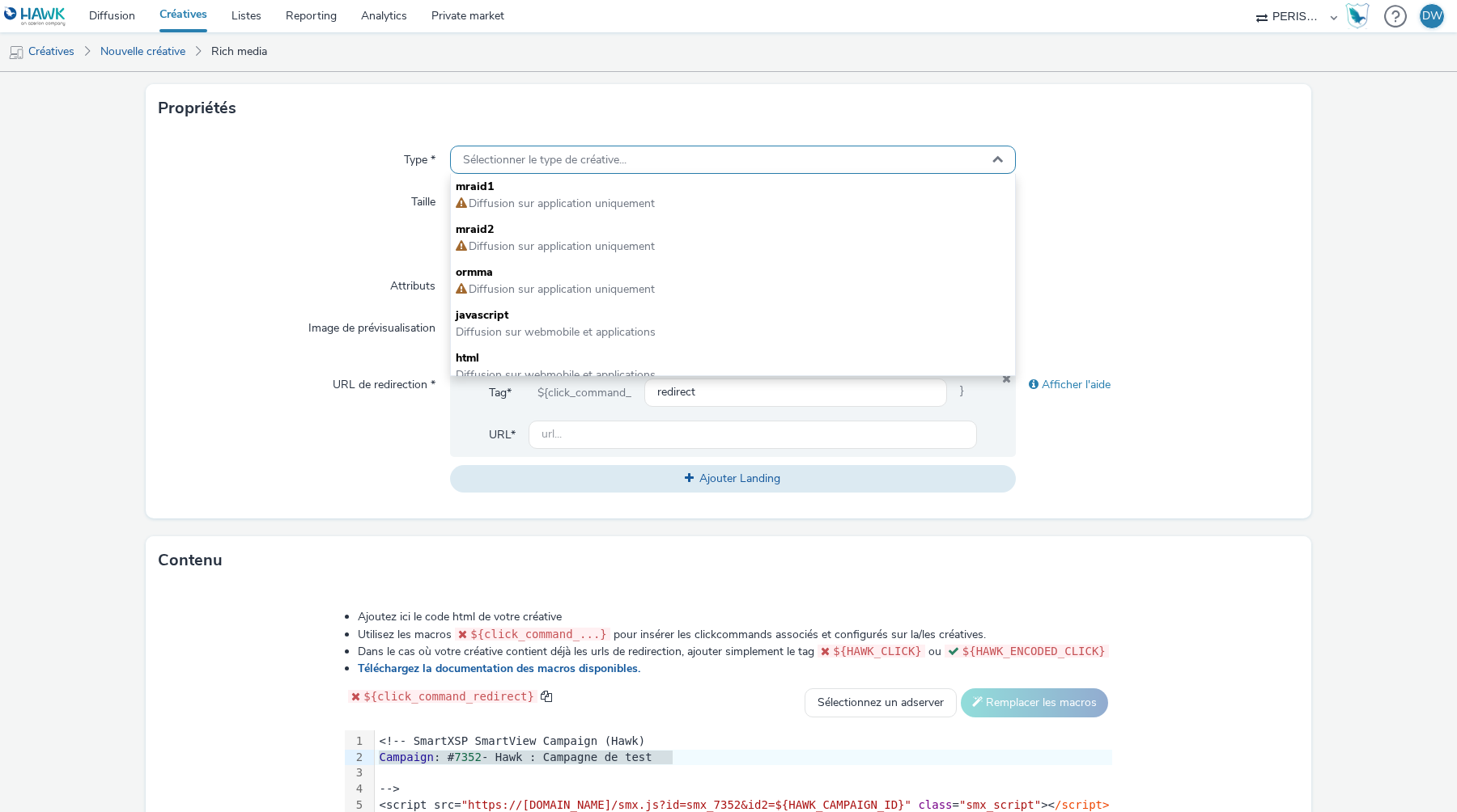
click at [612, 158] on span "Sélectionner le type de créative..." at bounding box center [544, 160] width 163 height 14
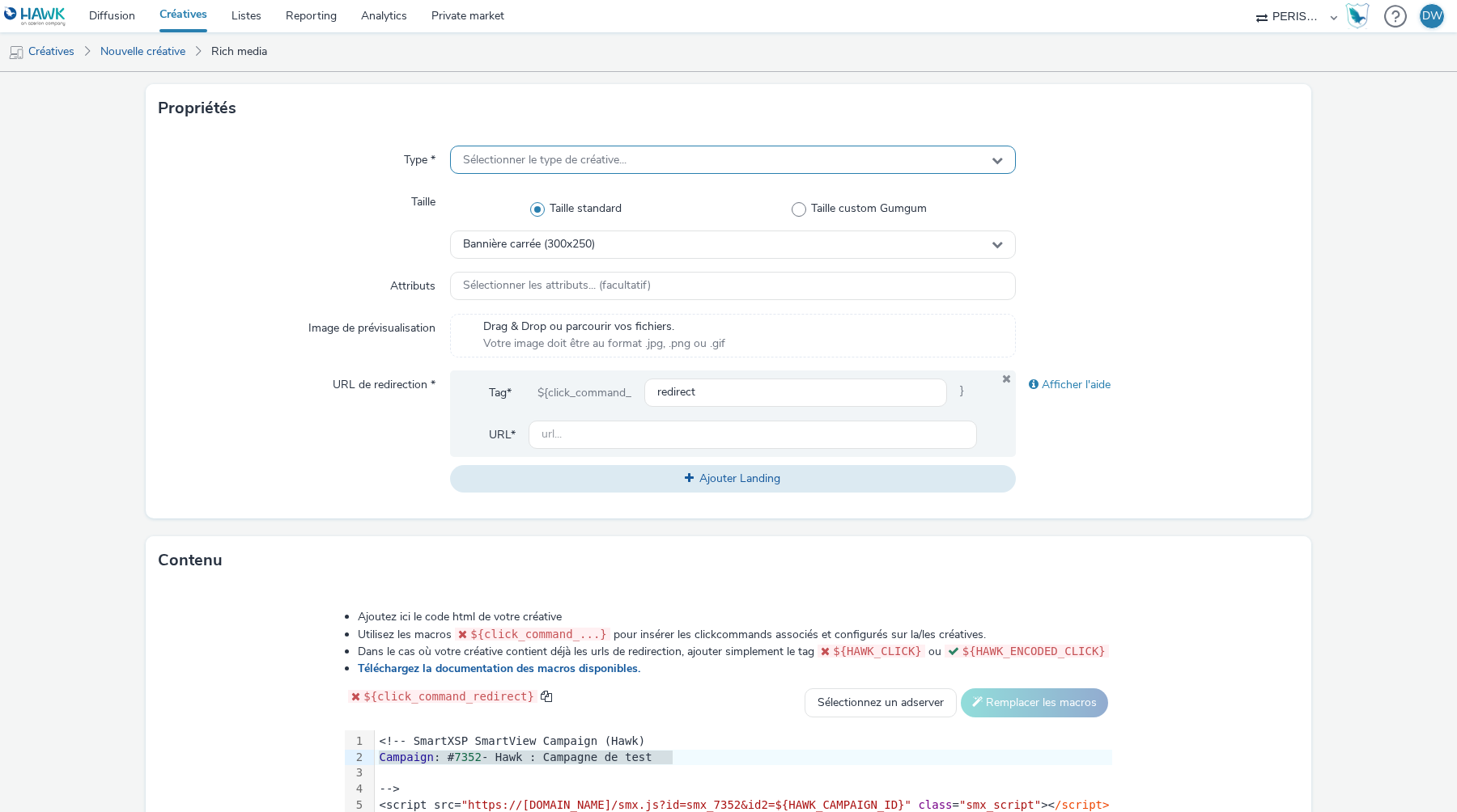
click at [612, 158] on span "Sélectionner le type de créative..." at bounding box center [544, 160] width 163 height 14
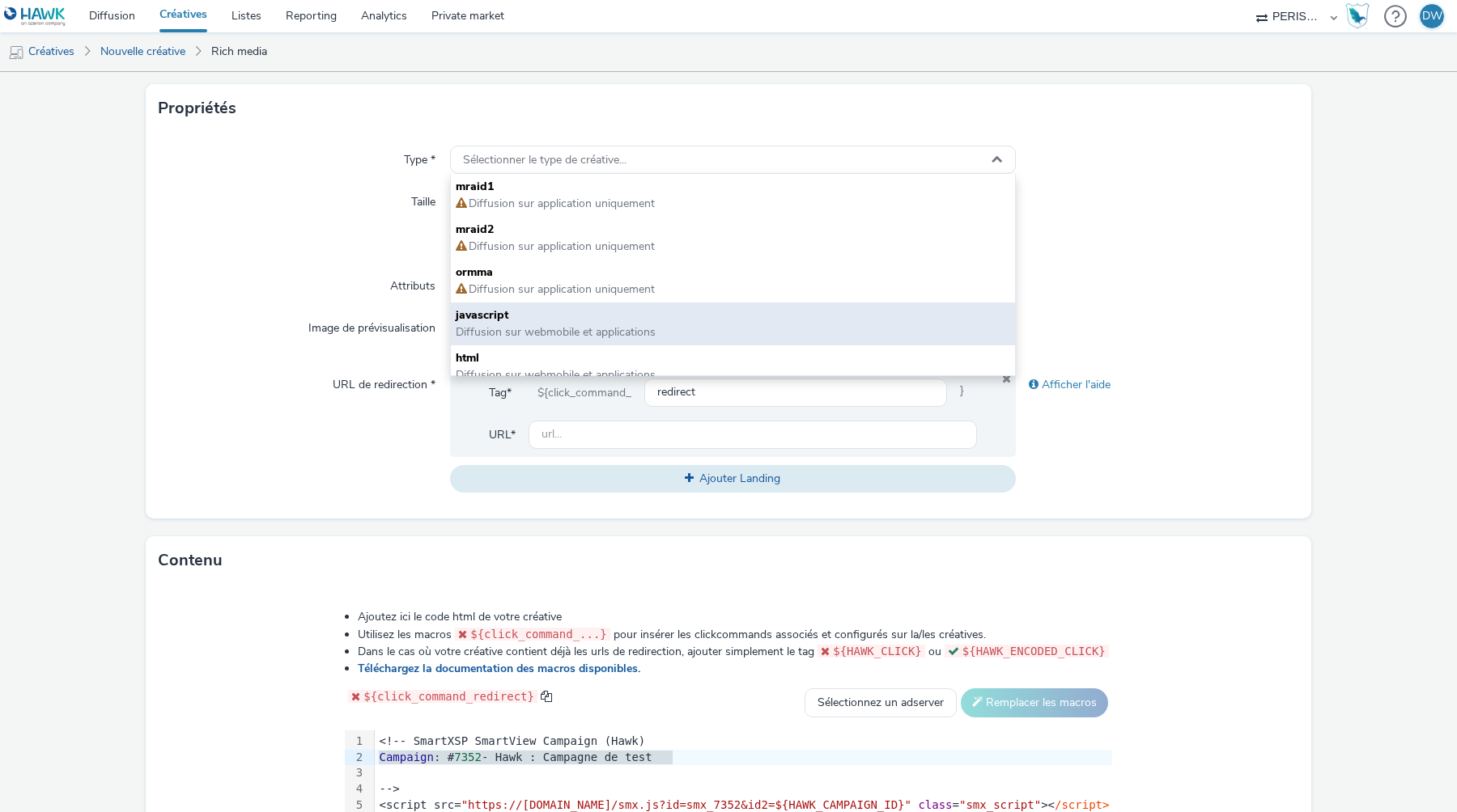
click at [587, 318] on span "javascript" at bounding box center [733, 316] width 554 height 16
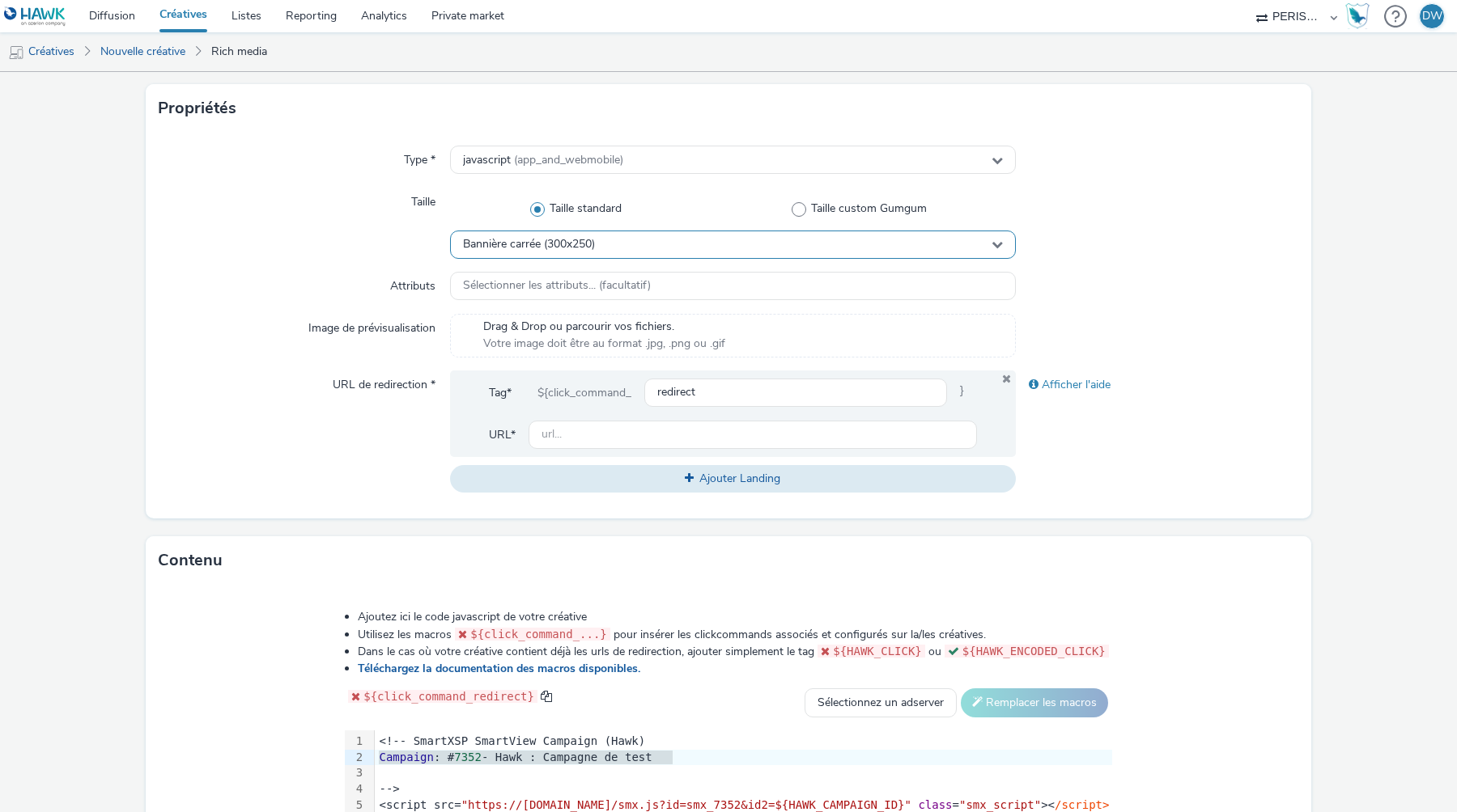
click at [579, 245] on span "Bannière carrée (300x250)" at bounding box center [529, 245] width 132 height 14
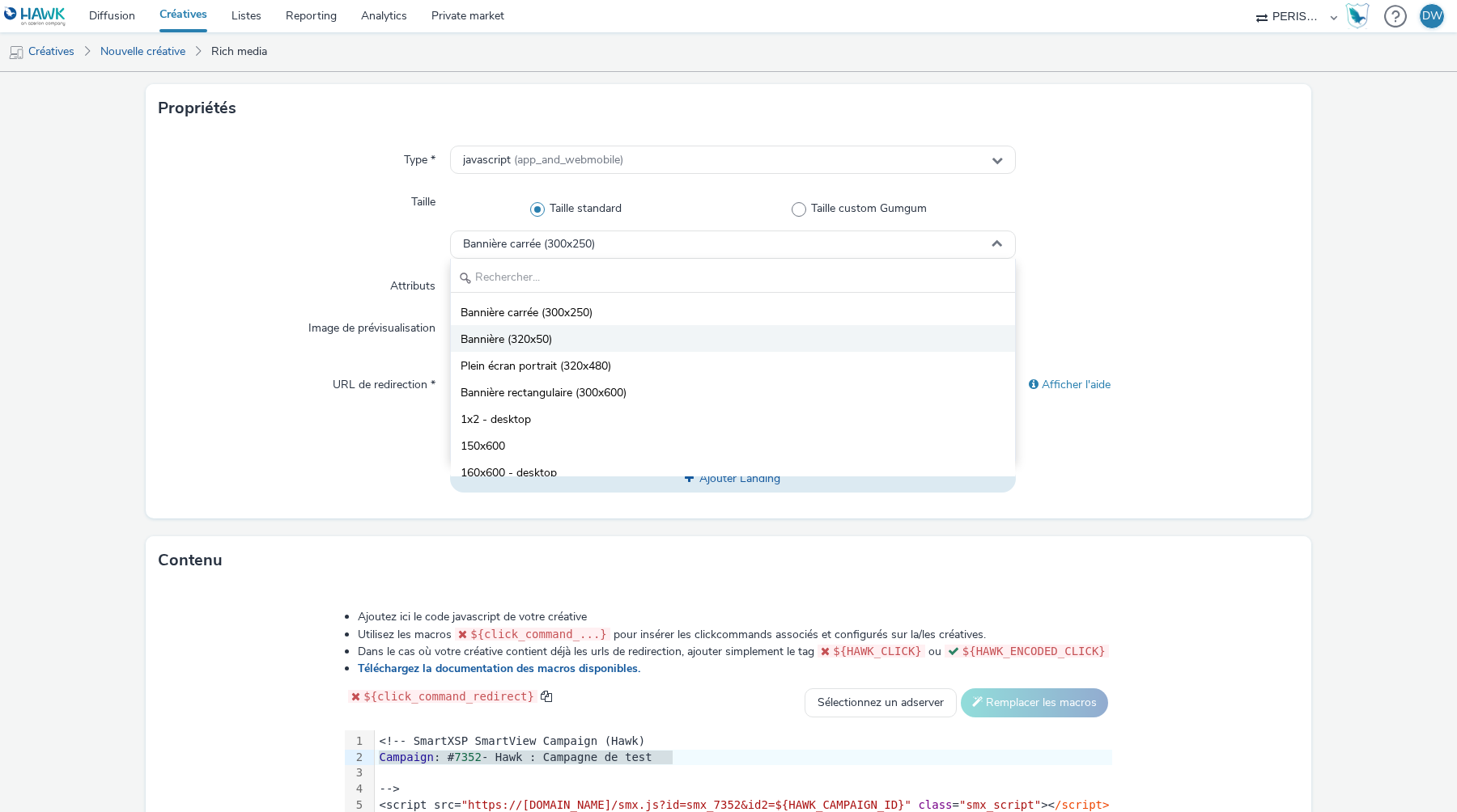
click at [576, 337] on li "Bannière (320x50)" at bounding box center [732, 338] width 564 height 27
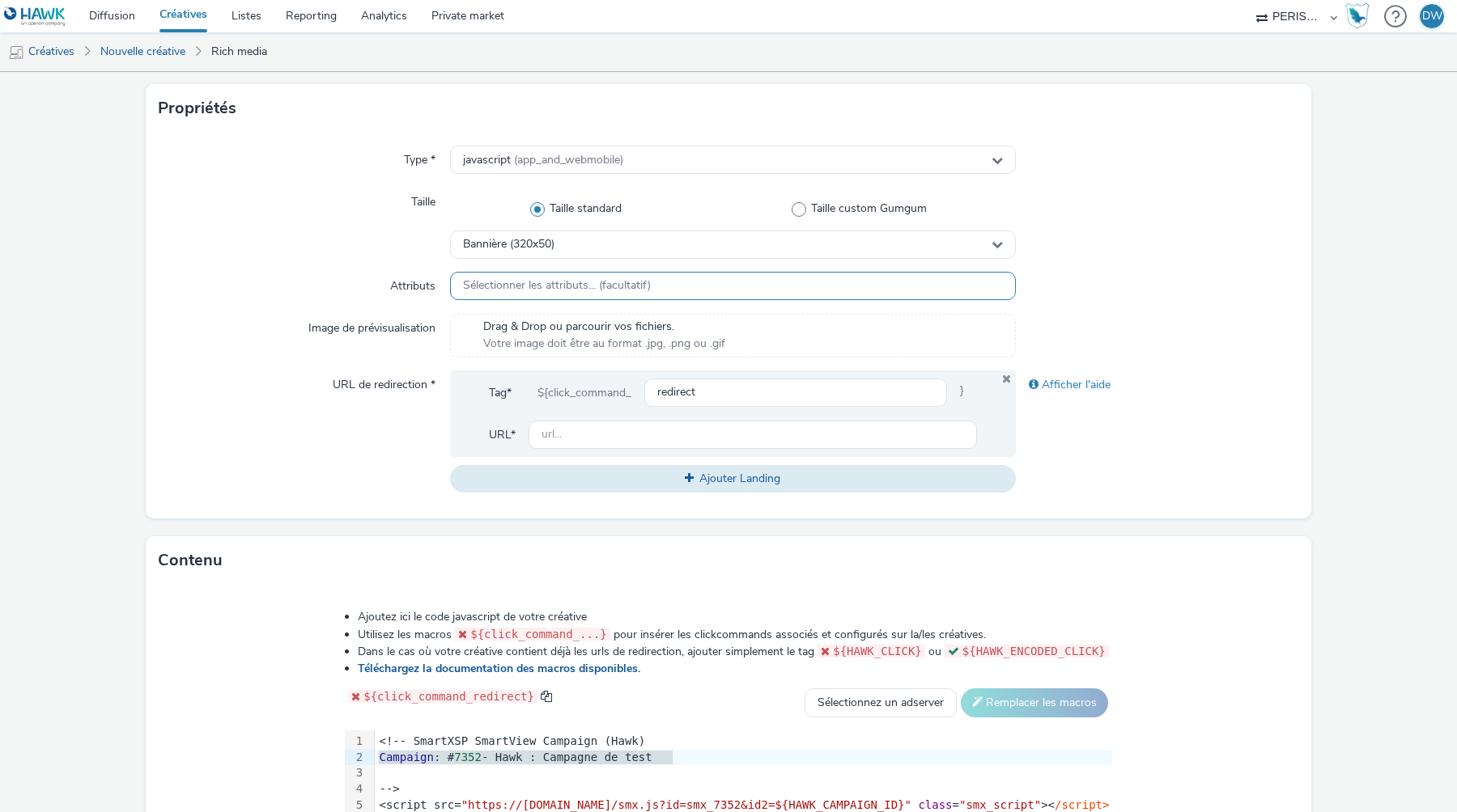
click at [506, 282] on span "Sélectionner les attributs... (facultatif)" at bounding box center [557, 285] width 188 height 14
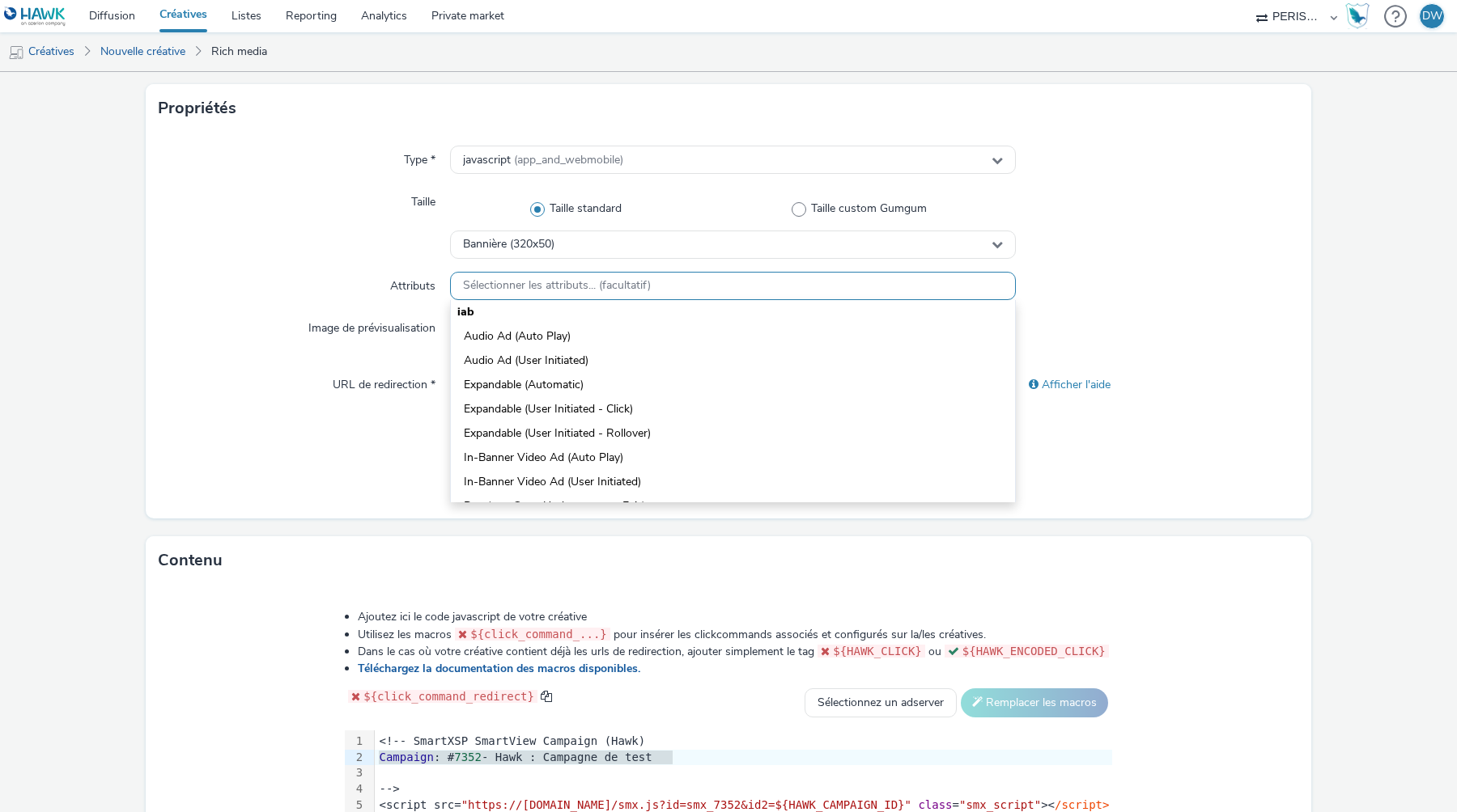
click at [506, 282] on span "Sélectionner les attributs... (facultatif)" at bounding box center [557, 285] width 188 height 14
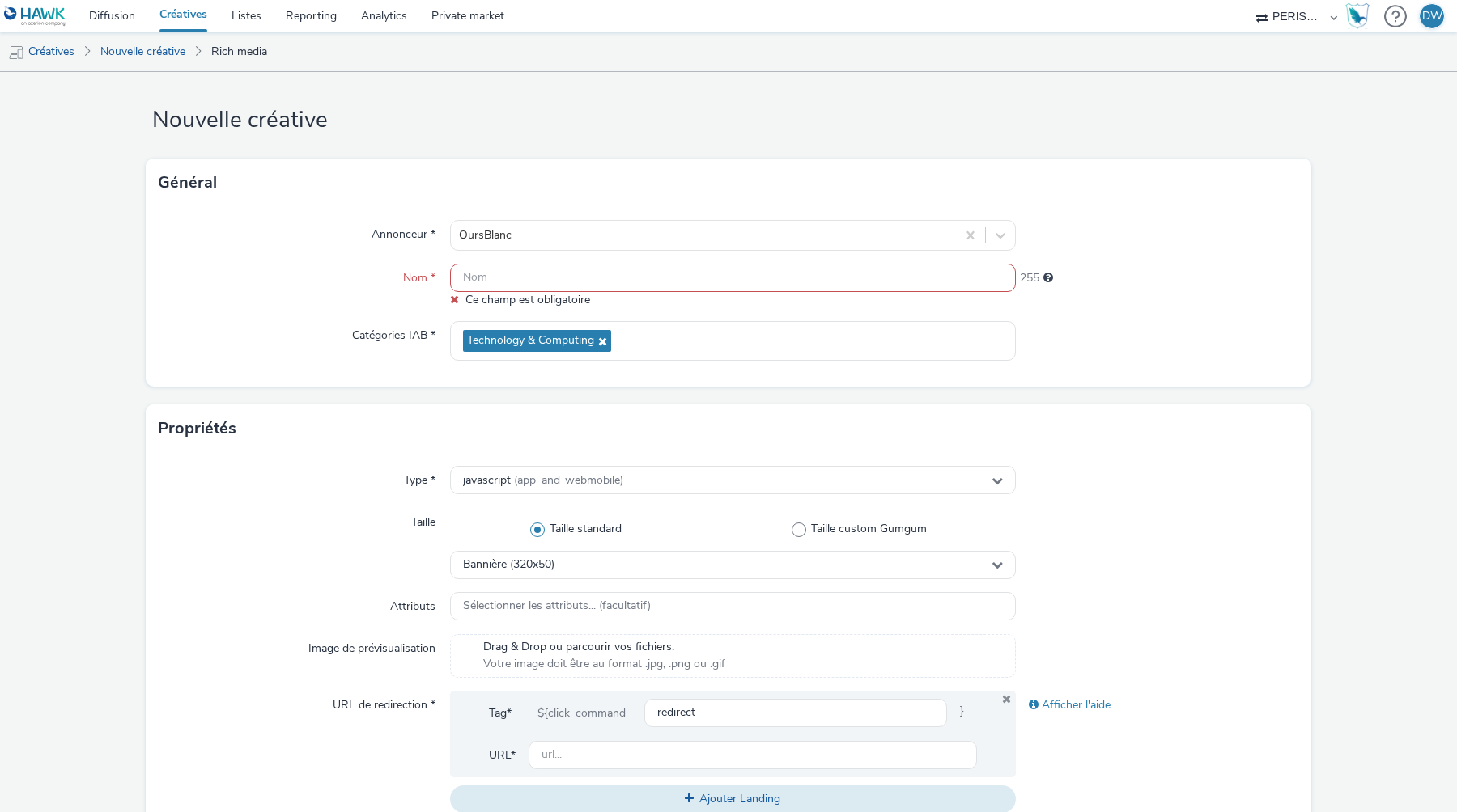
scroll to position [10, 0]
click at [506, 281] on input "text" at bounding box center [733, 280] width 566 height 28
paste input "Campaign : #7352 - Hawk : Campagne de test"
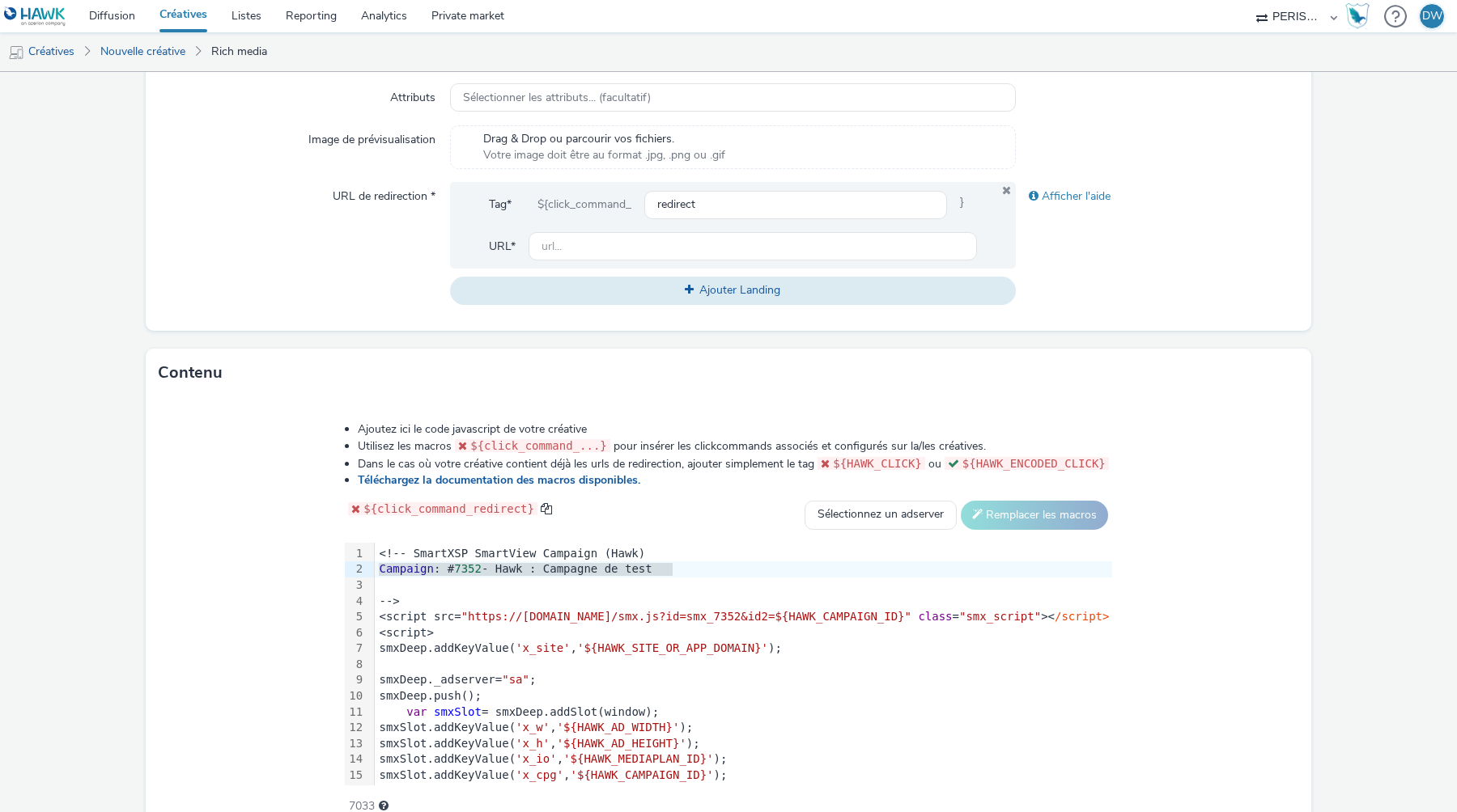
scroll to position [585, 0]
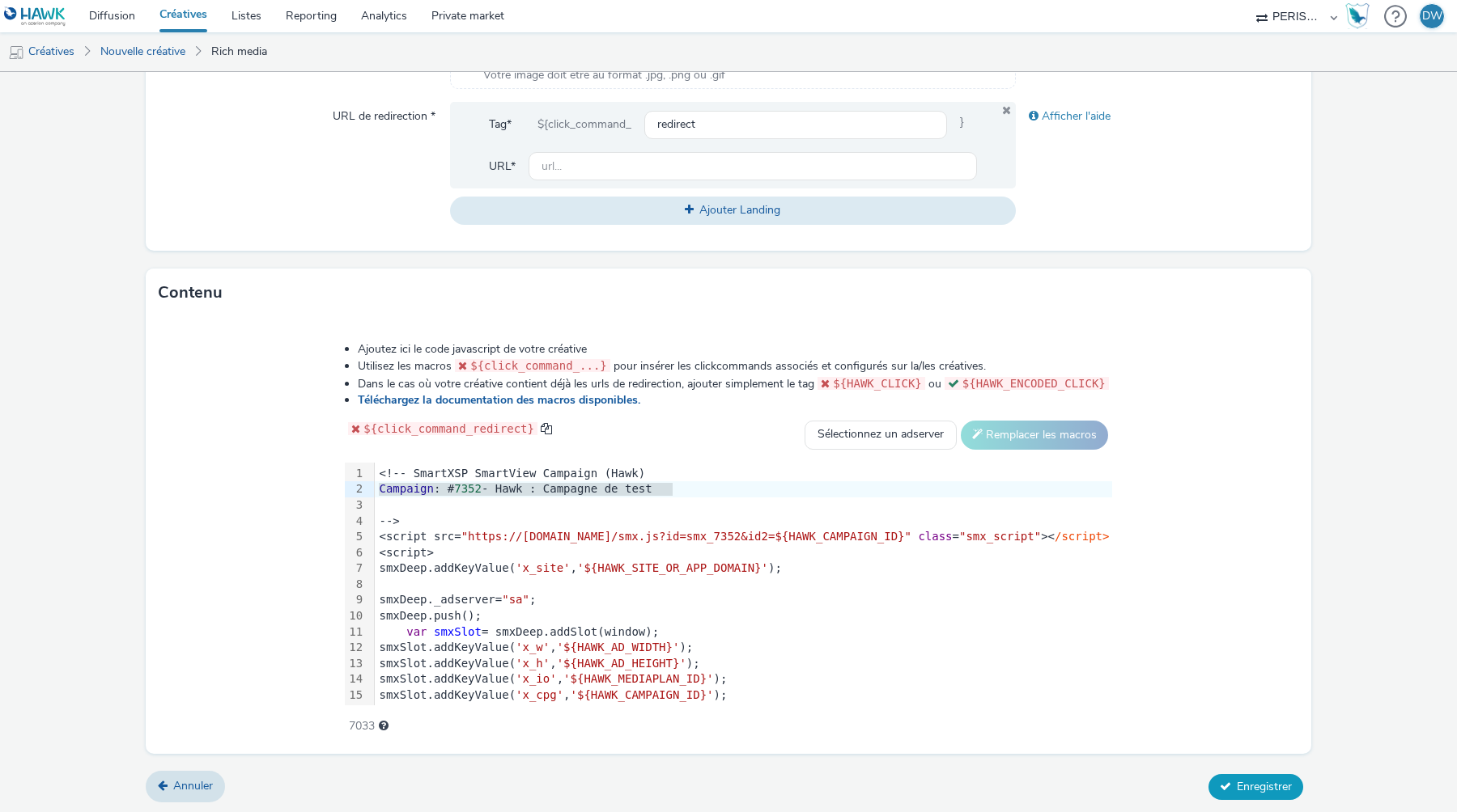
type input "Campaign : #7352 - Hawk : Campagne de test"
click at [1232, 789] on button "Enregistrer" at bounding box center [1256, 787] width 95 height 26
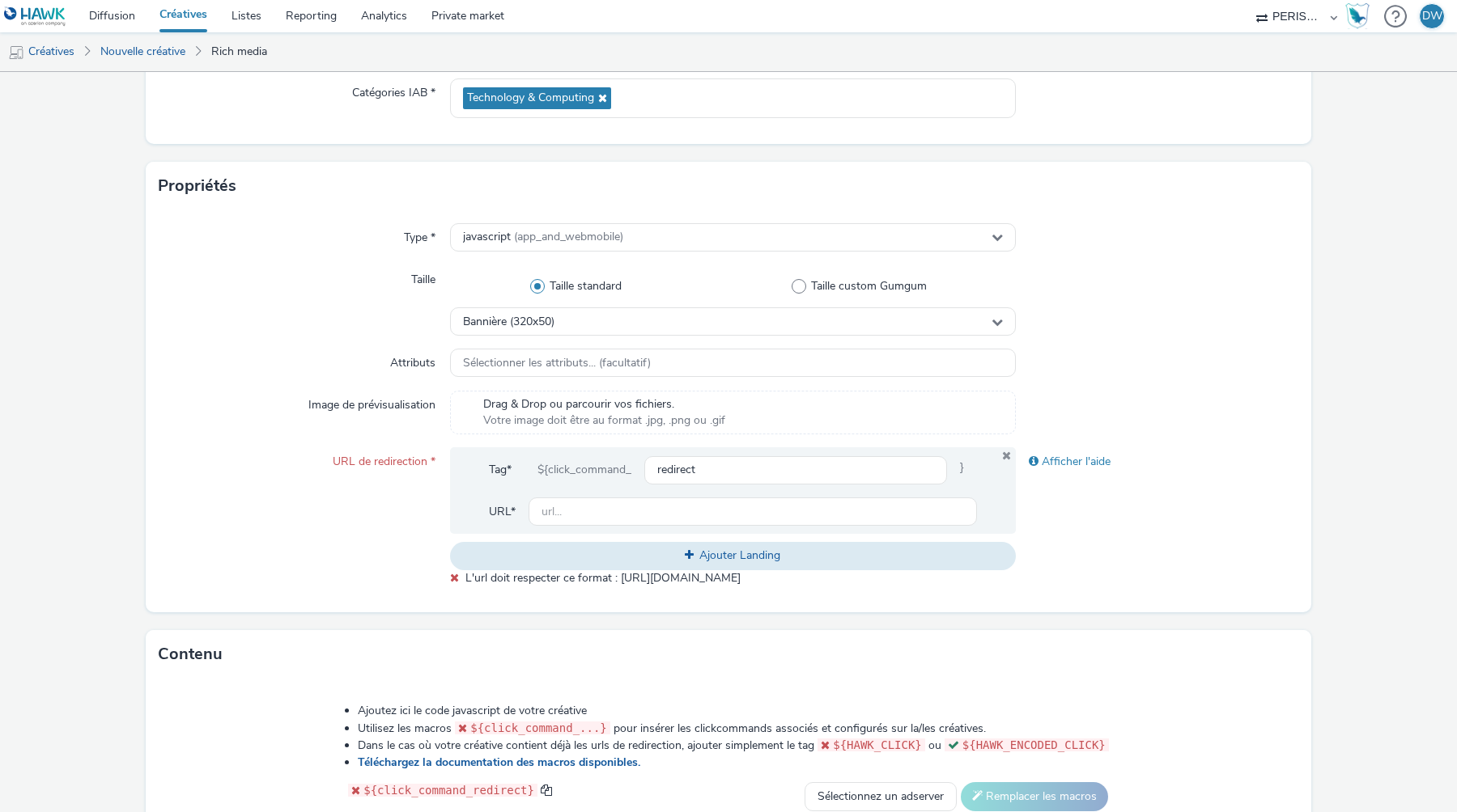
scroll to position [301, 0]
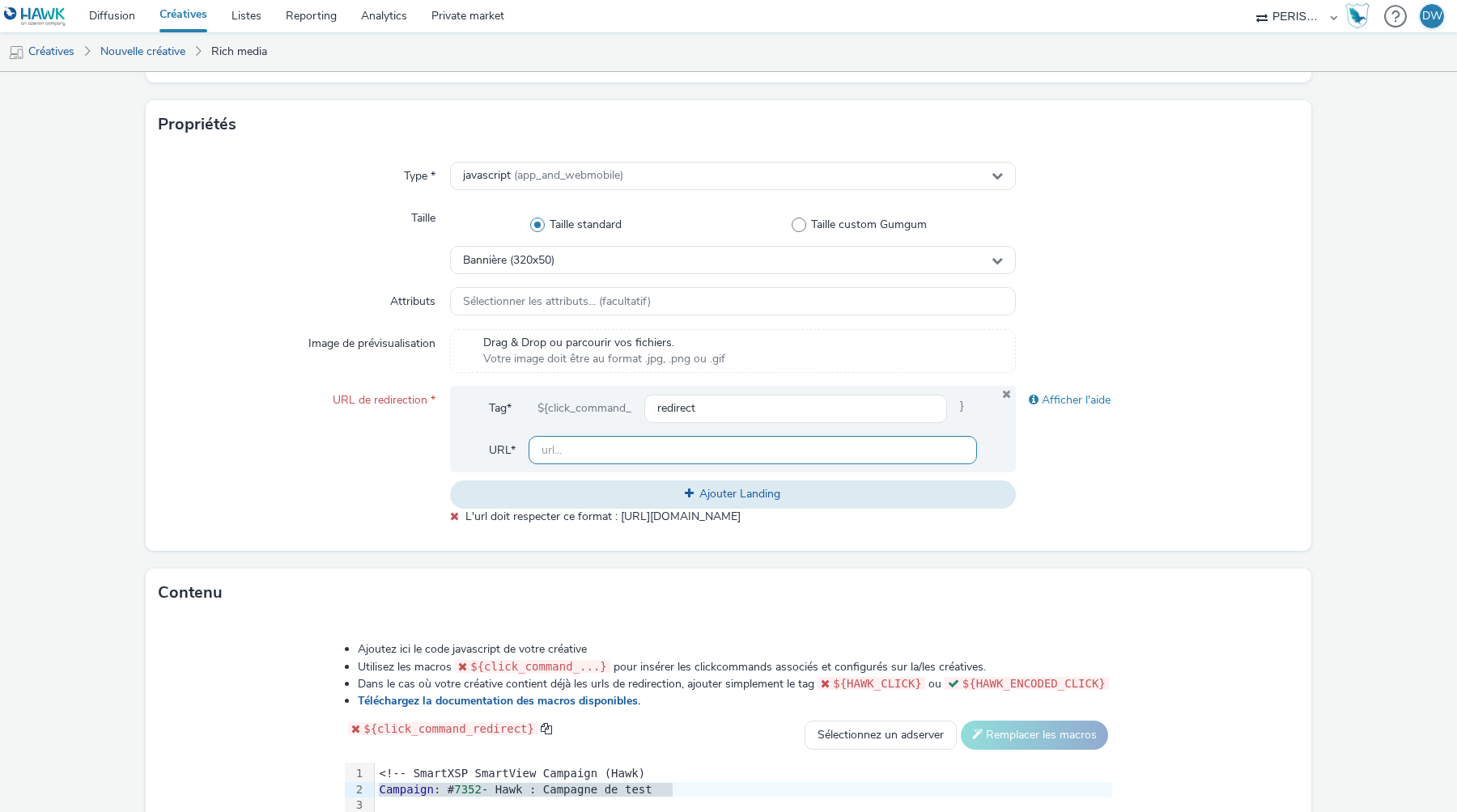
click at [763, 452] on input "text" at bounding box center [753, 449] width 449 height 28
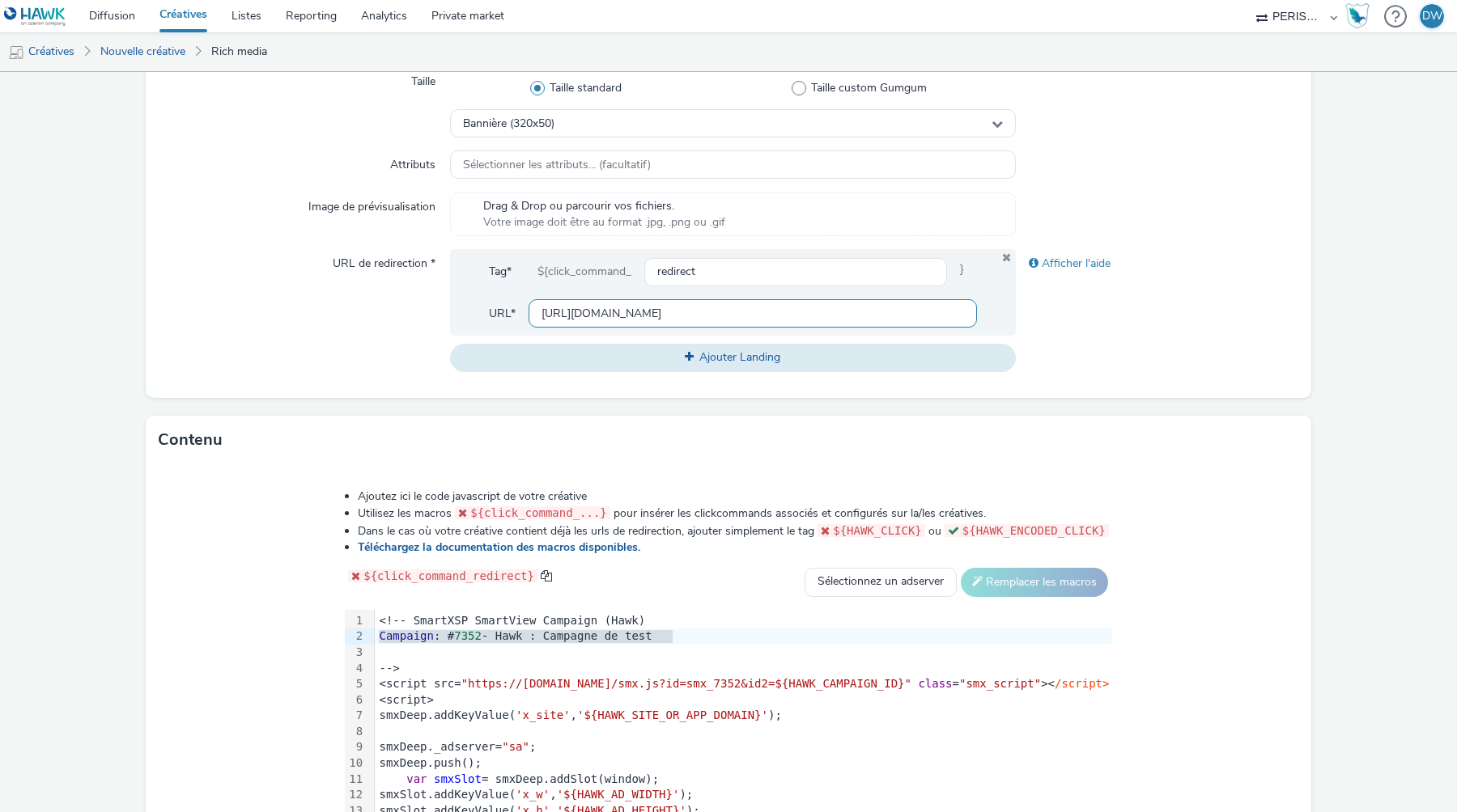
scroll to position [585, 0]
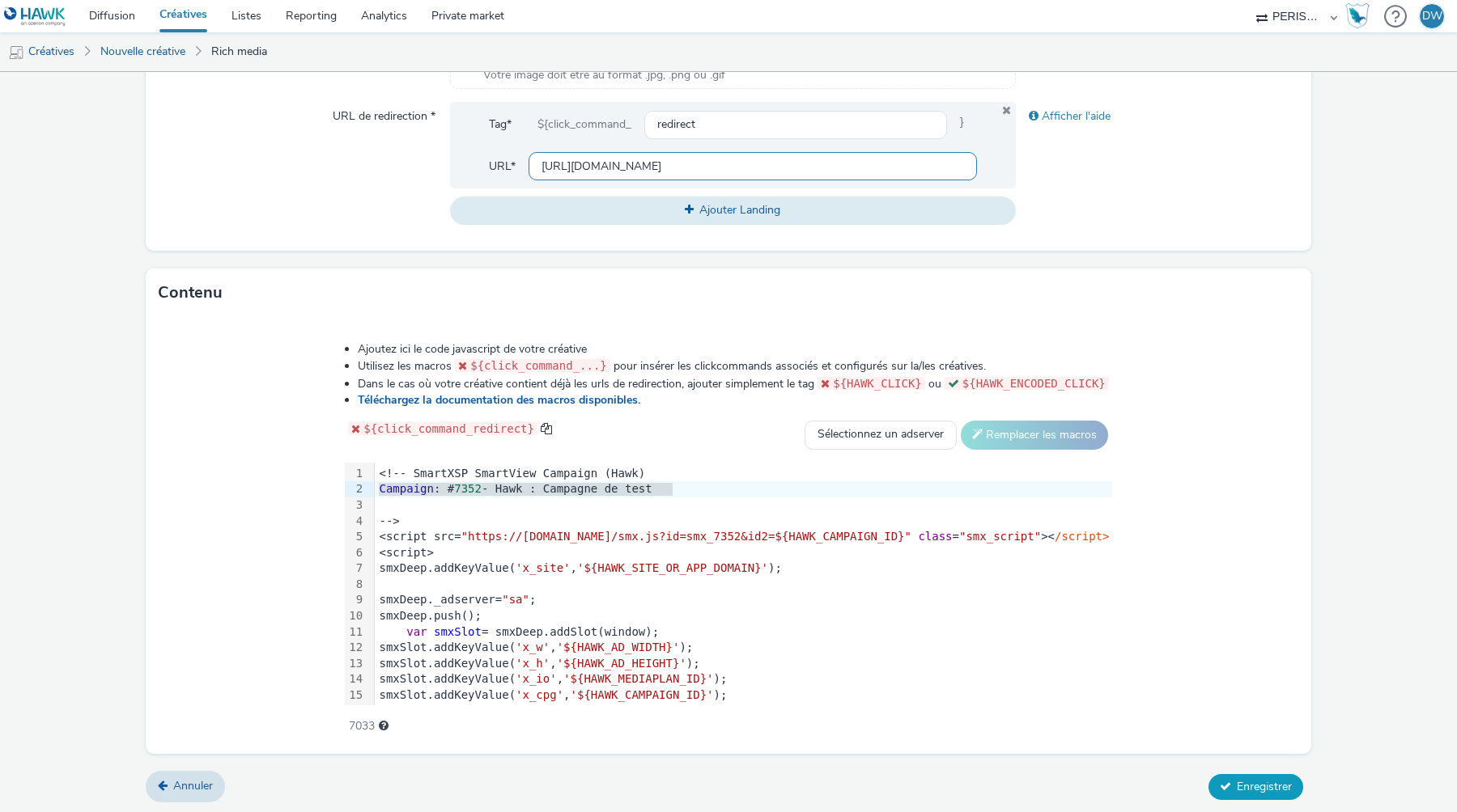
type input "[URL][DOMAIN_NAME]"
click at [1245, 784] on span "Enregistrer" at bounding box center [1264, 787] width 55 height 15
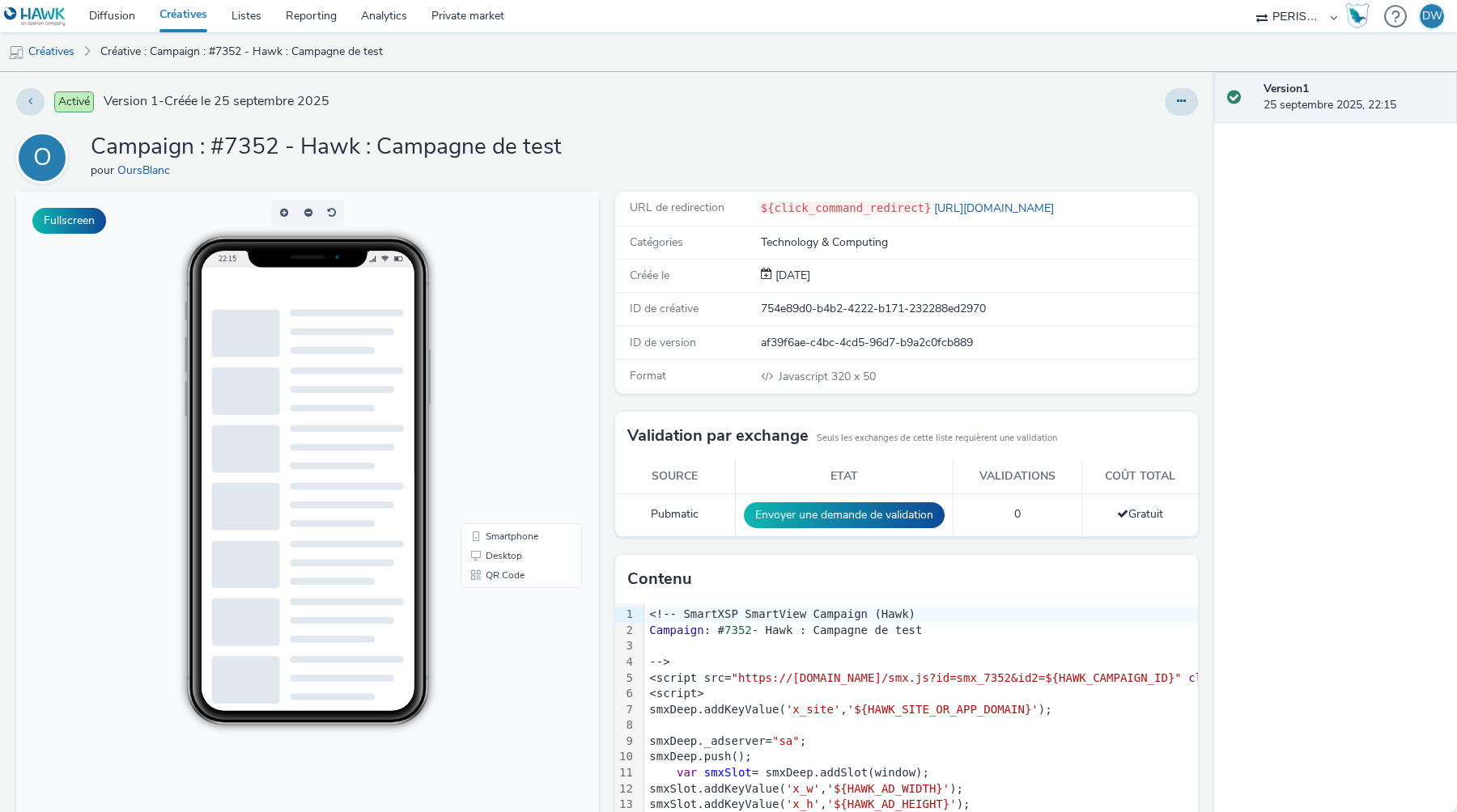
click at [821, 140] on div "O Campaign : #7352 - Hawk : Campagne de test pour OursBlanc" at bounding box center [607, 157] width 1182 height 51
click at [514, 534] on link "Smartphone" at bounding box center [521, 537] width 115 height 20
click at [772, 152] on div "O Campaign : #7352 - Hawk : Campagne de test pour OursBlanc" at bounding box center [607, 157] width 1182 height 51
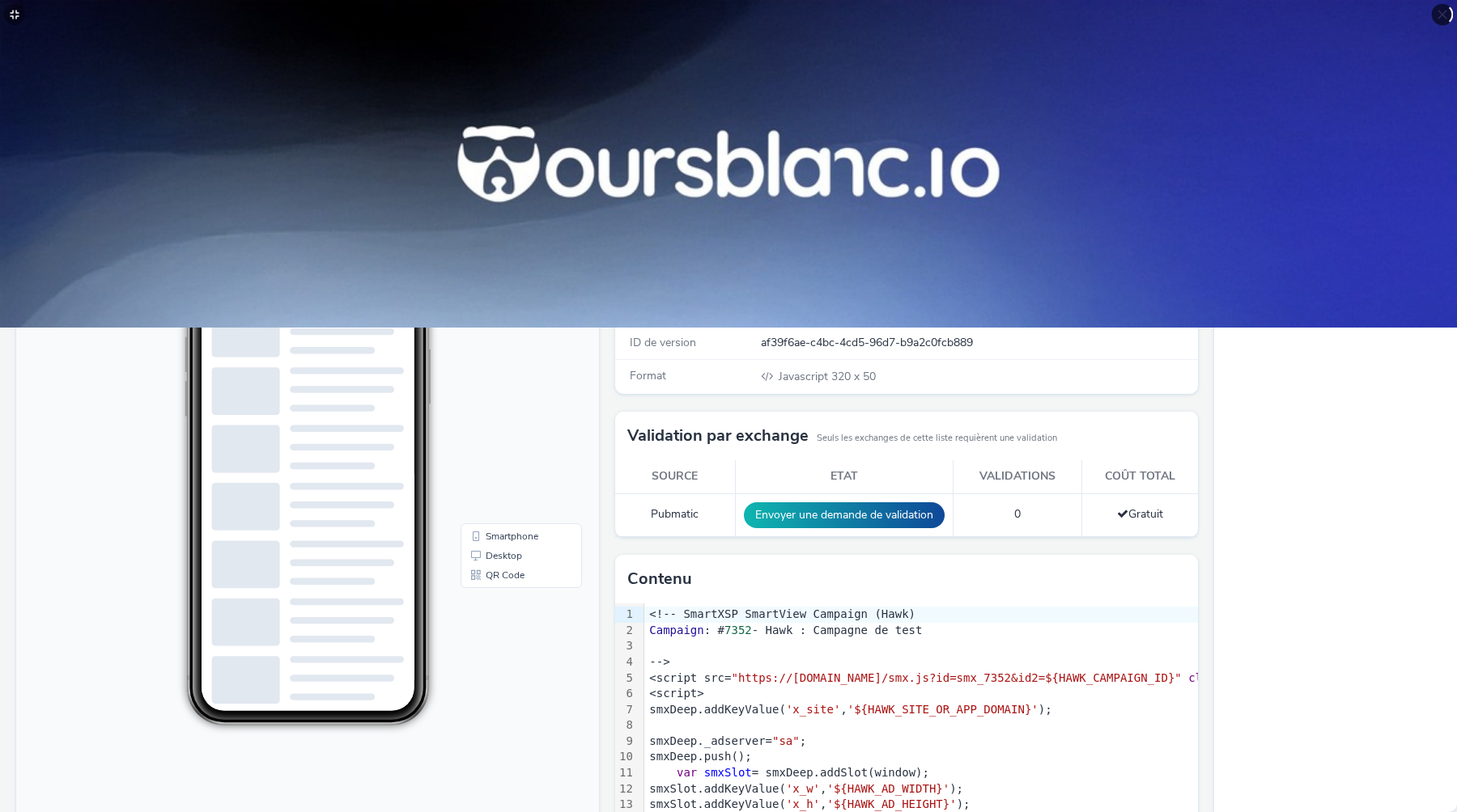
click at [1446, 16] on div at bounding box center [1443, 14] width 22 height 22
click at [1443, 16] on div at bounding box center [1443, 14] width 22 height 22
click at [1305, 401] on div "Version 1 25 septembre 2025, 22:15" at bounding box center [1335, 442] width 243 height 741
click at [1446, 12] on icon at bounding box center [1443, 14] width 13 height 13
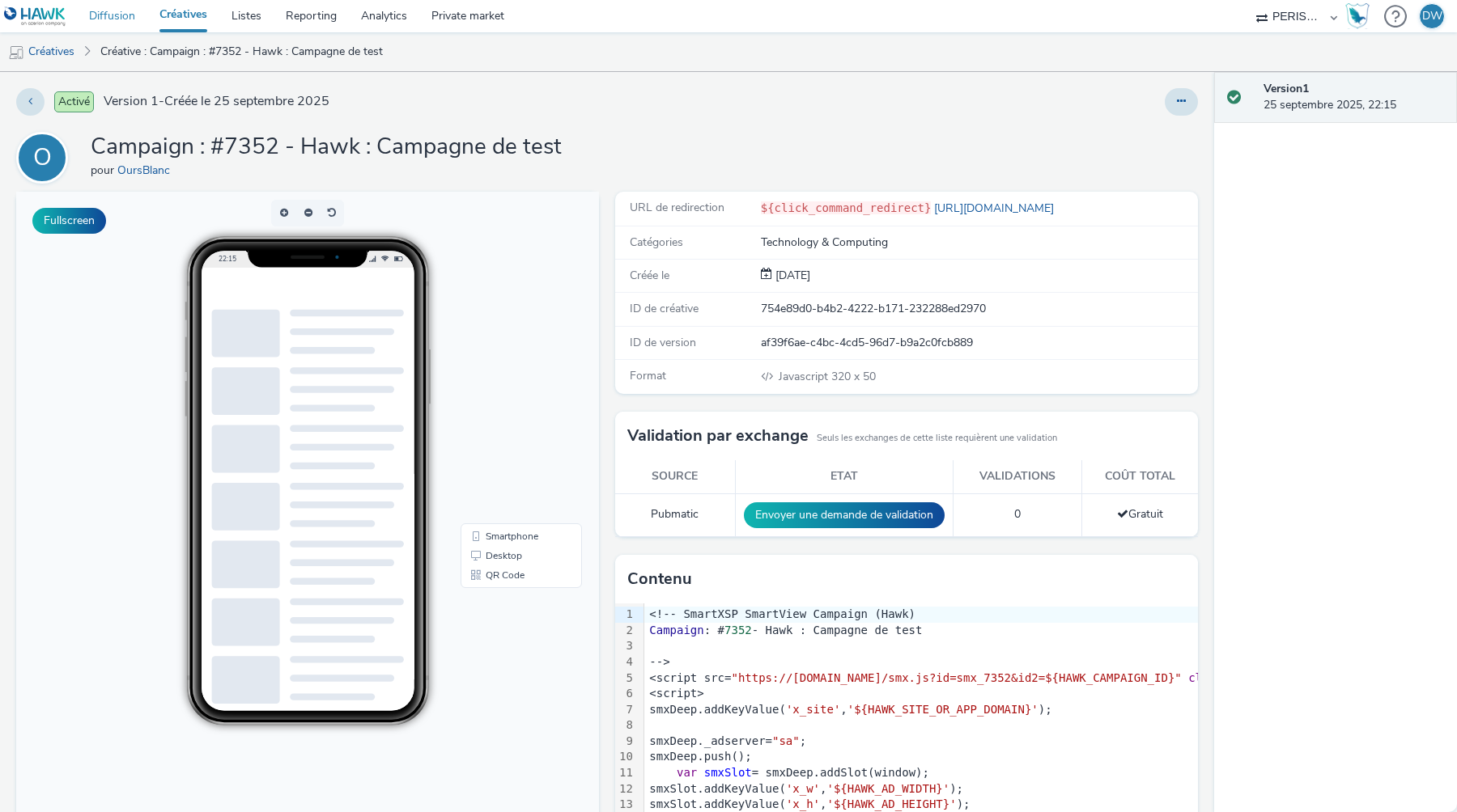
click at [119, 22] on link "Diffusion" at bounding box center [112, 16] width 70 height 32
